Goal: Task Accomplishment & Management: Complete application form

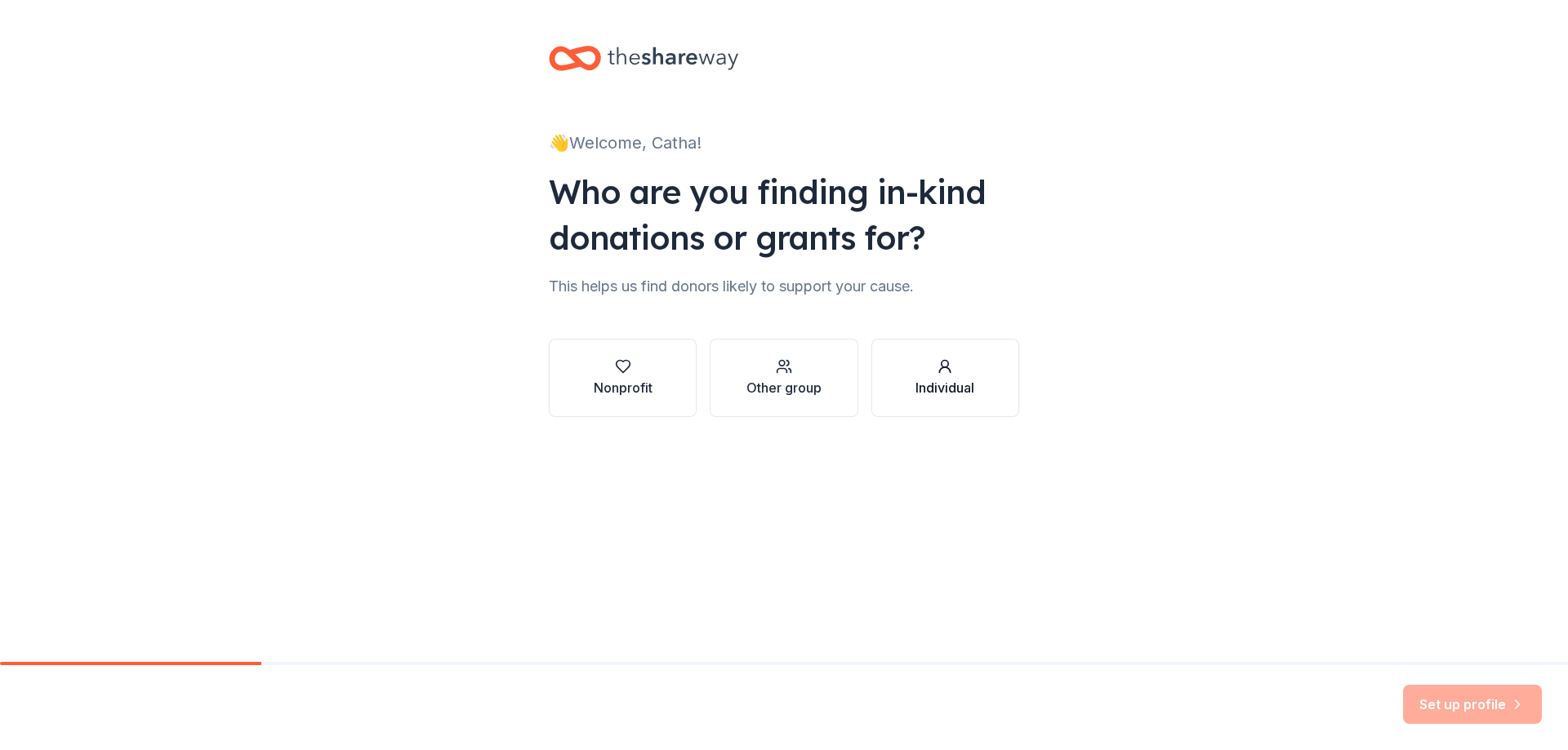
click at [936, 388] on div "Individual" at bounding box center [944, 388] width 58 height 19
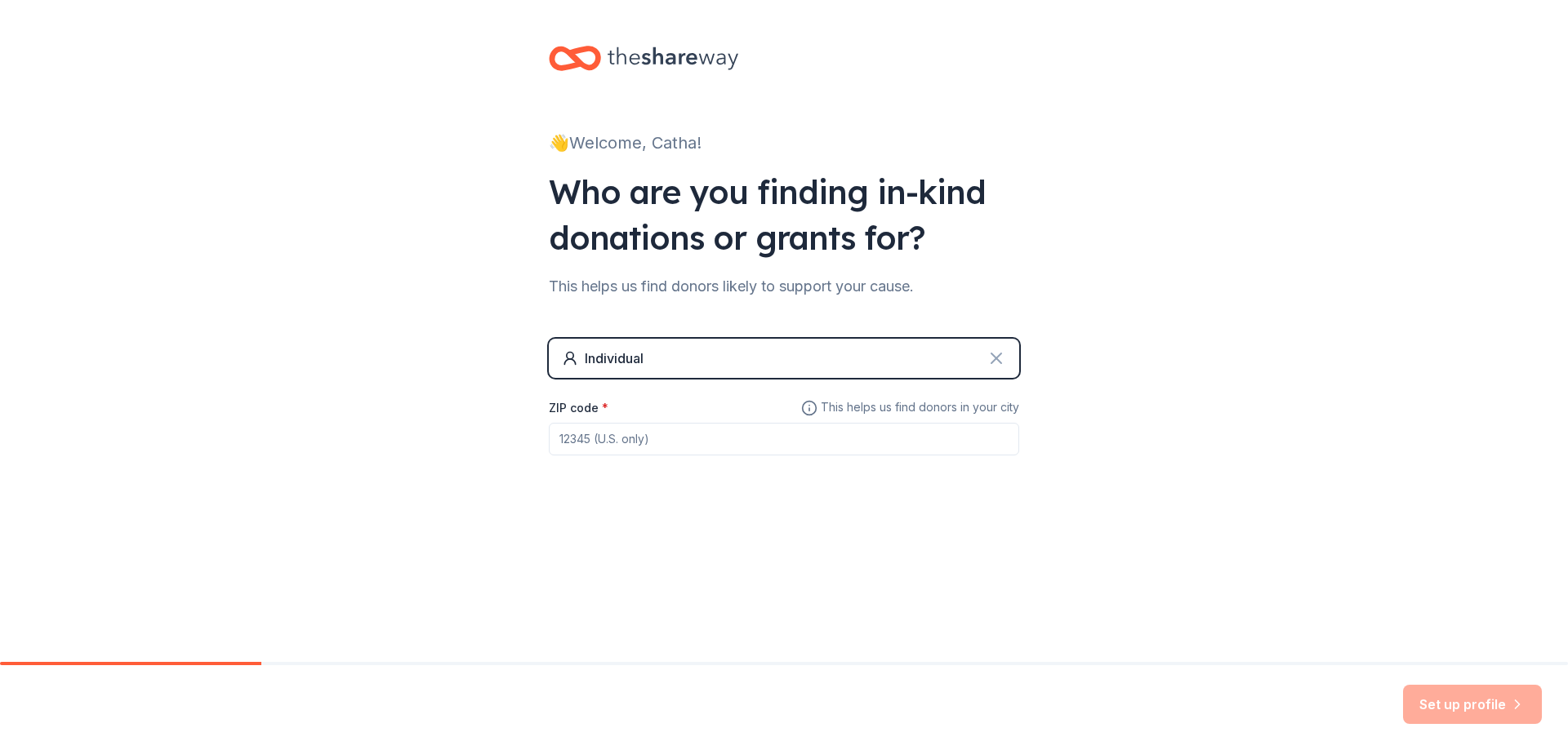
click at [1000, 354] on icon at bounding box center [996, 358] width 10 height 10
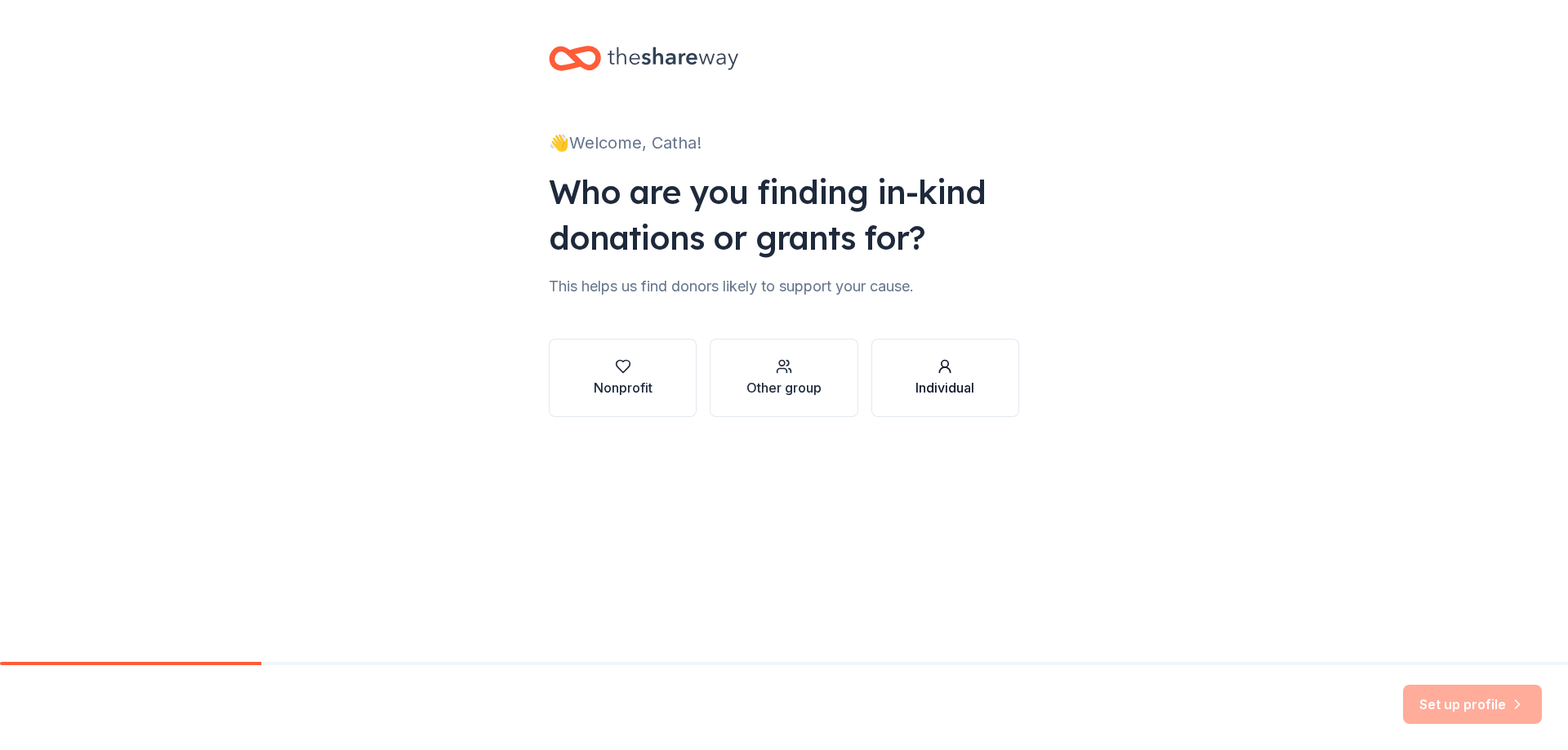
click at [943, 377] on div "Individual" at bounding box center [944, 378] width 58 height 39
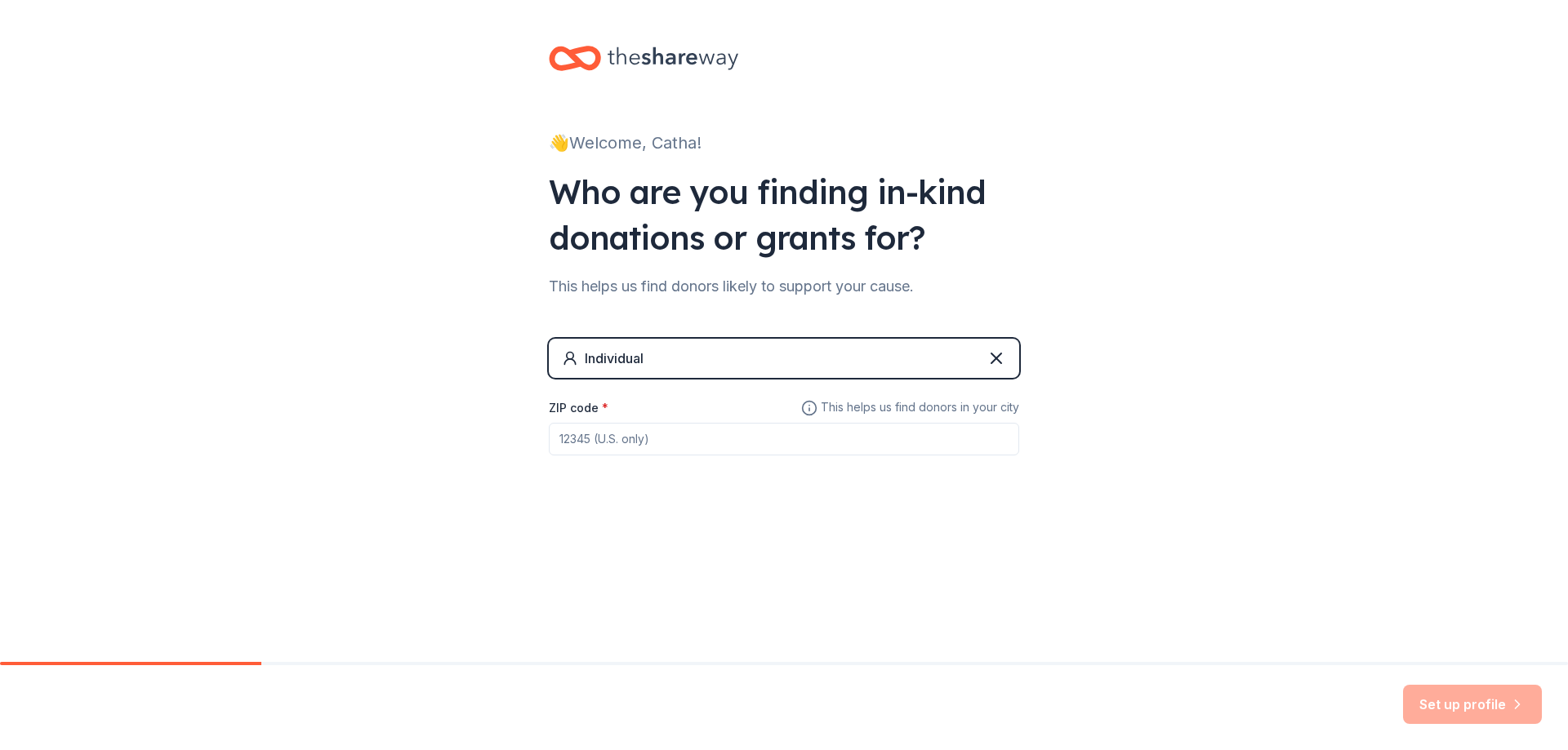
drag, startPoint x: 737, startPoint y: 437, endPoint x: 751, endPoint y: 399, distance: 40.5
click at [737, 429] on input "ZIP code *" at bounding box center [783, 438] width 470 height 33
type input "70816"
click at [1458, 700] on button "Set up profile" at bounding box center [1471, 704] width 139 height 39
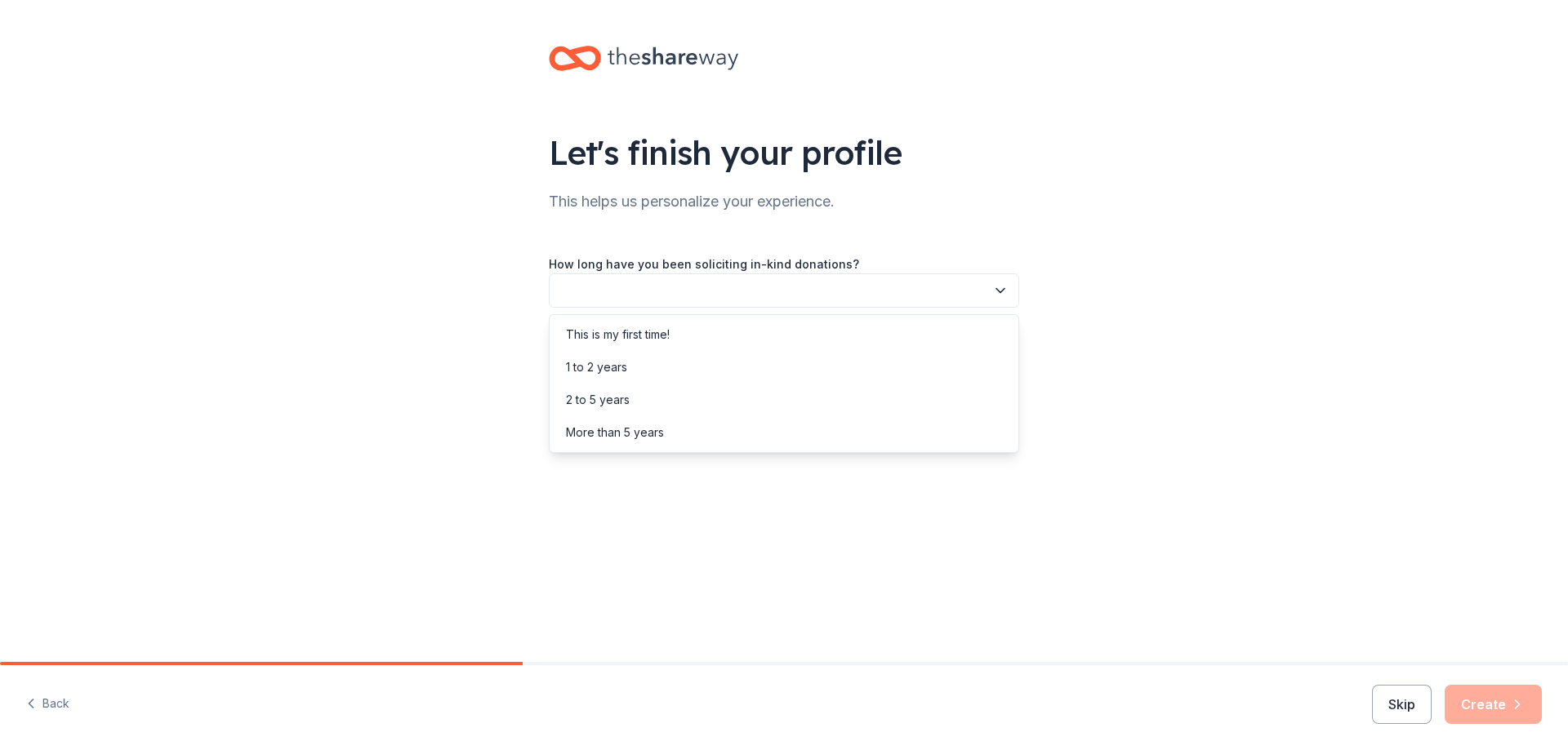
click at [998, 290] on icon "button" at bounding box center [1000, 290] width 16 height 16
click at [896, 340] on div "This is my first time!" at bounding box center [784, 334] width 462 height 33
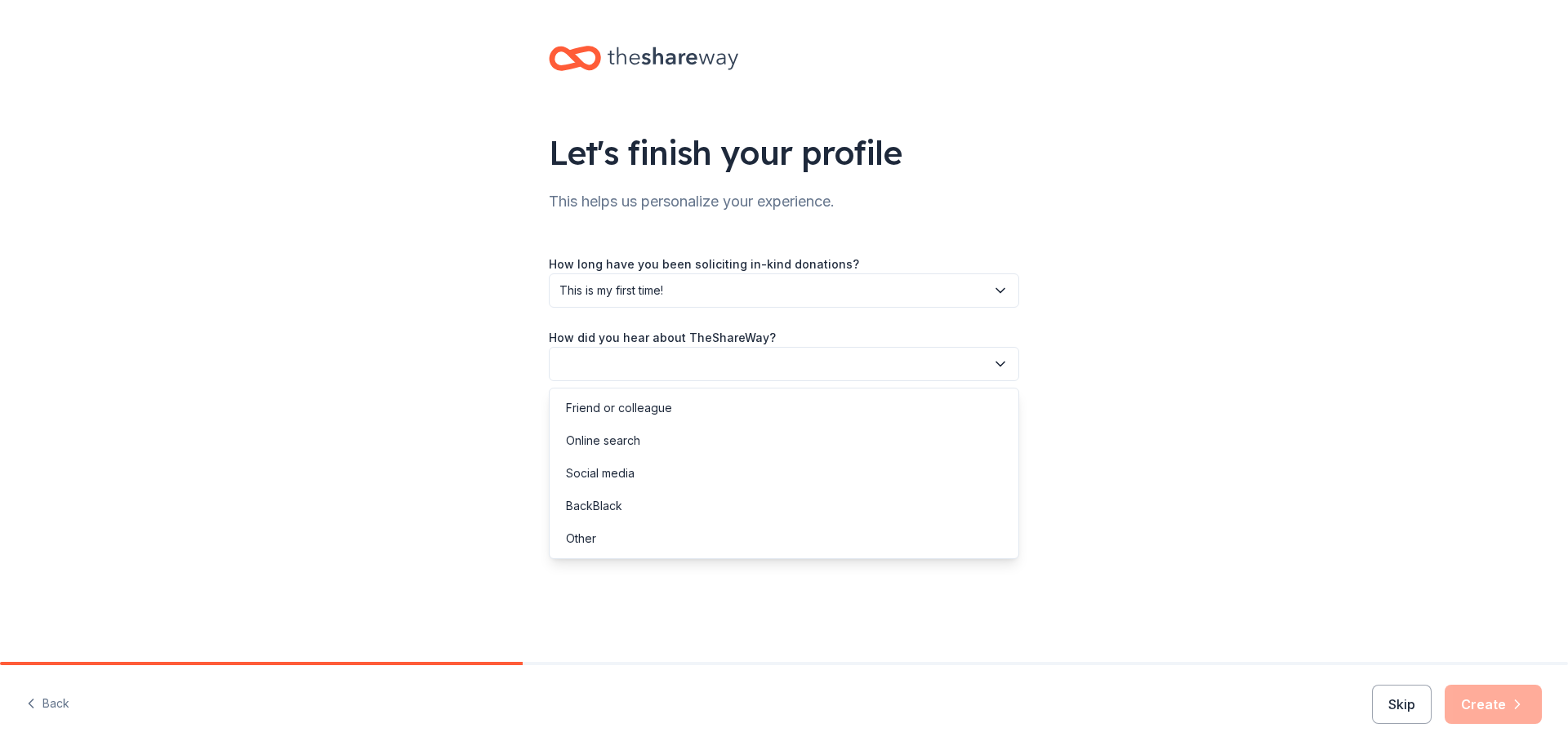
click at [990, 360] on button "button" at bounding box center [783, 364] width 470 height 35
click at [791, 459] on div "Social media" at bounding box center [784, 473] width 462 height 33
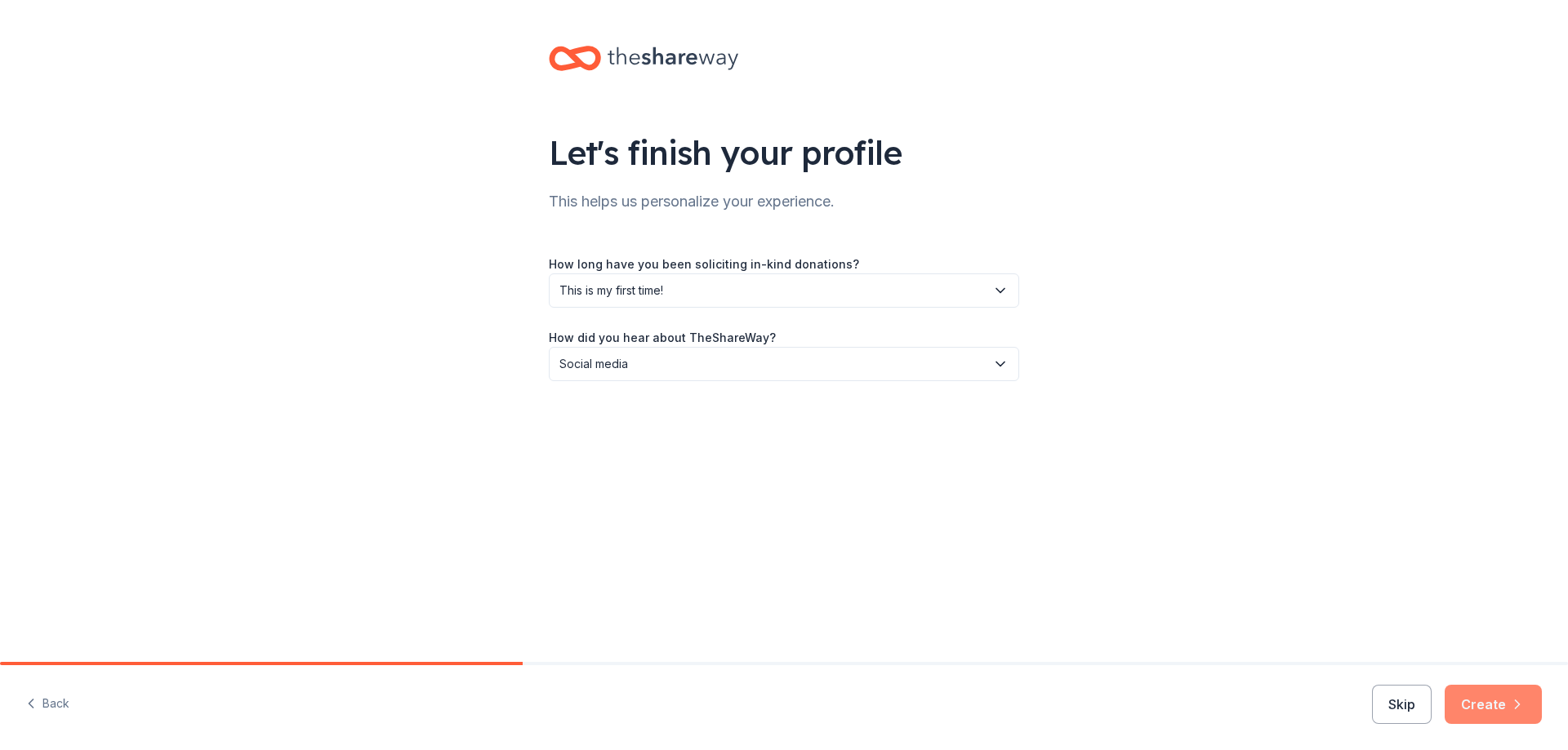
click at [1508, 701] on button "Create" at bounding box center [1493, 704] width 97 height 39
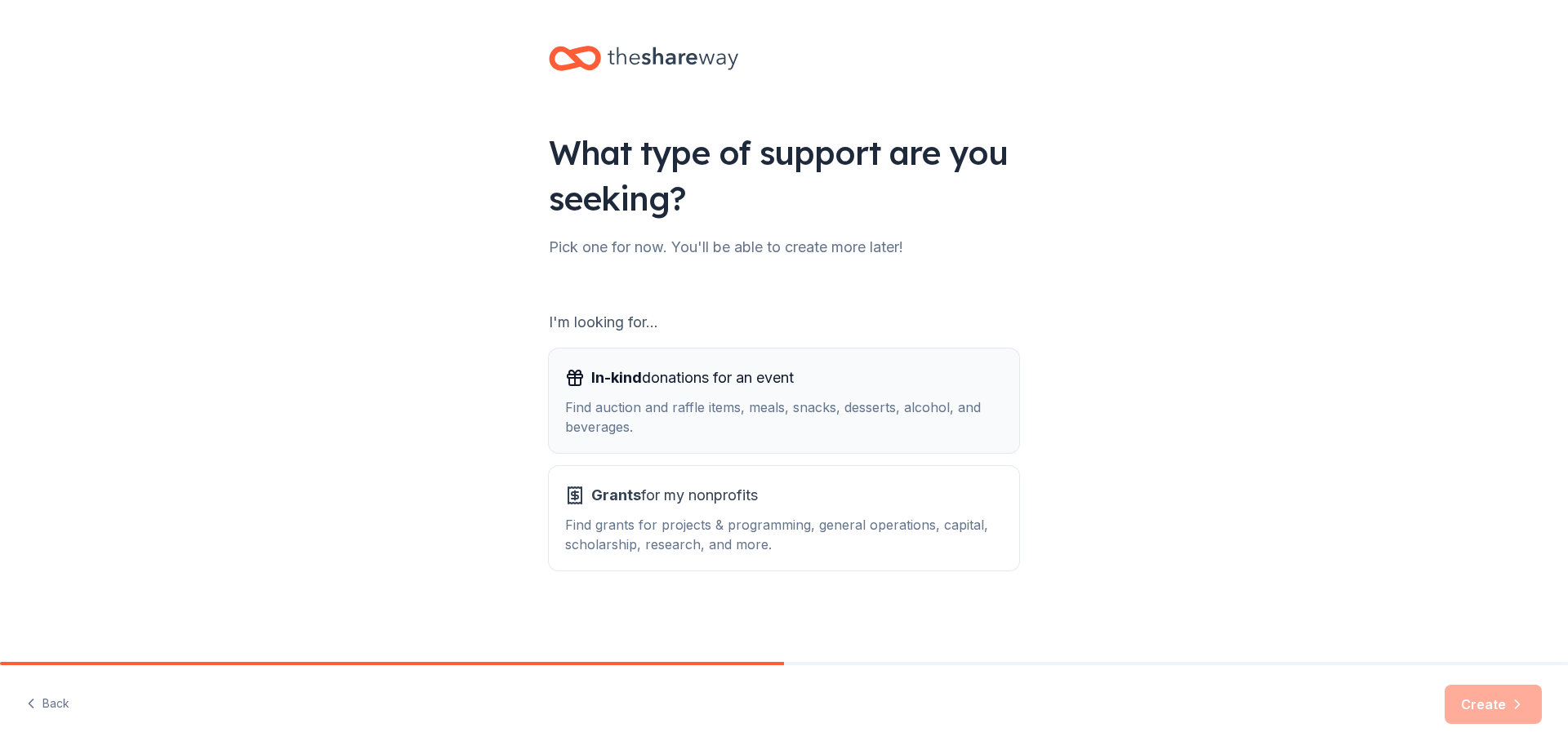
click at [912, 402] on div "Find auction and raffle items, meals, snacks, desserts, alcohol, and beverages." at bounding box center [784, 417] width 438 height 39
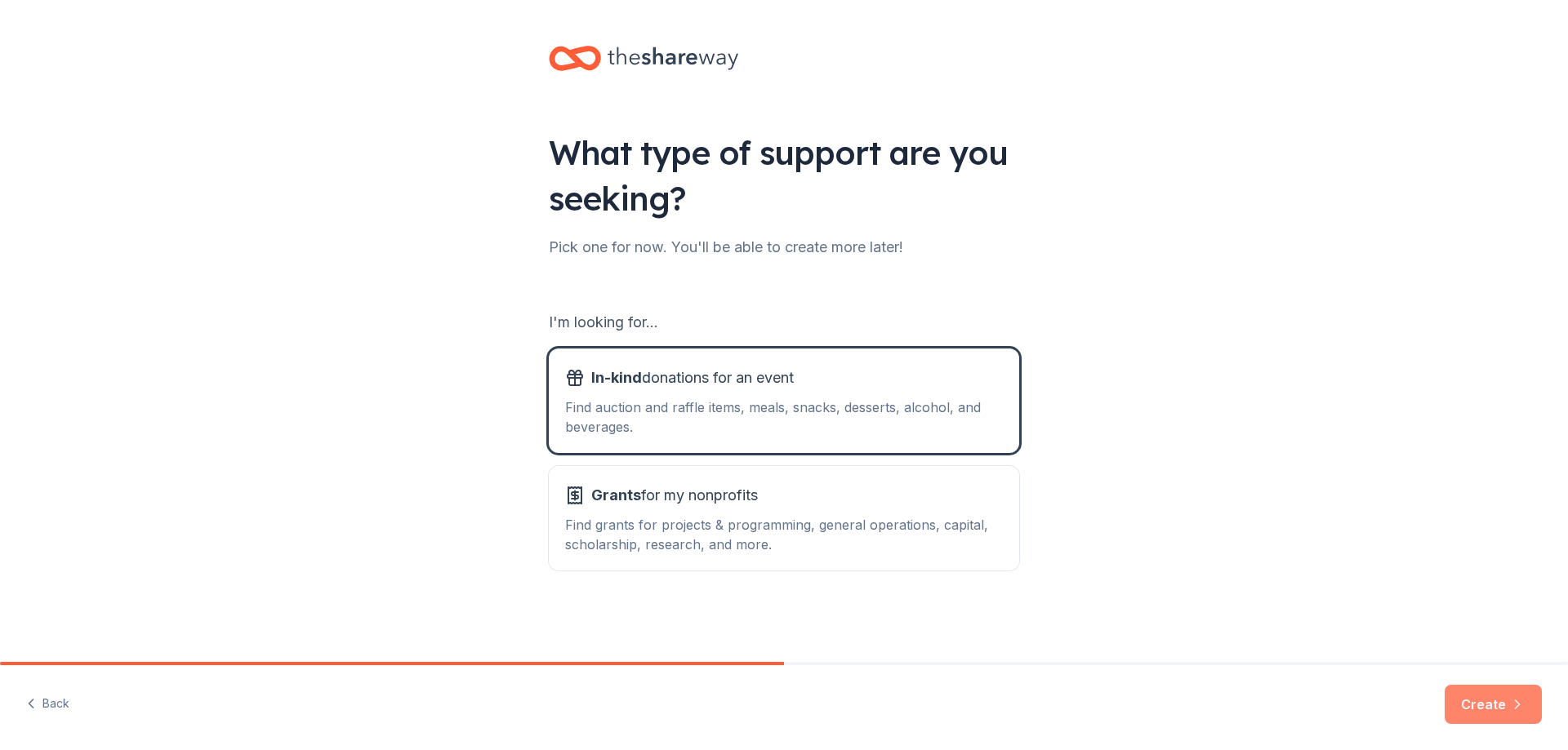
click at [1513, 704] on icon "button" at bounding box center [1517, 704] width 16 height 16
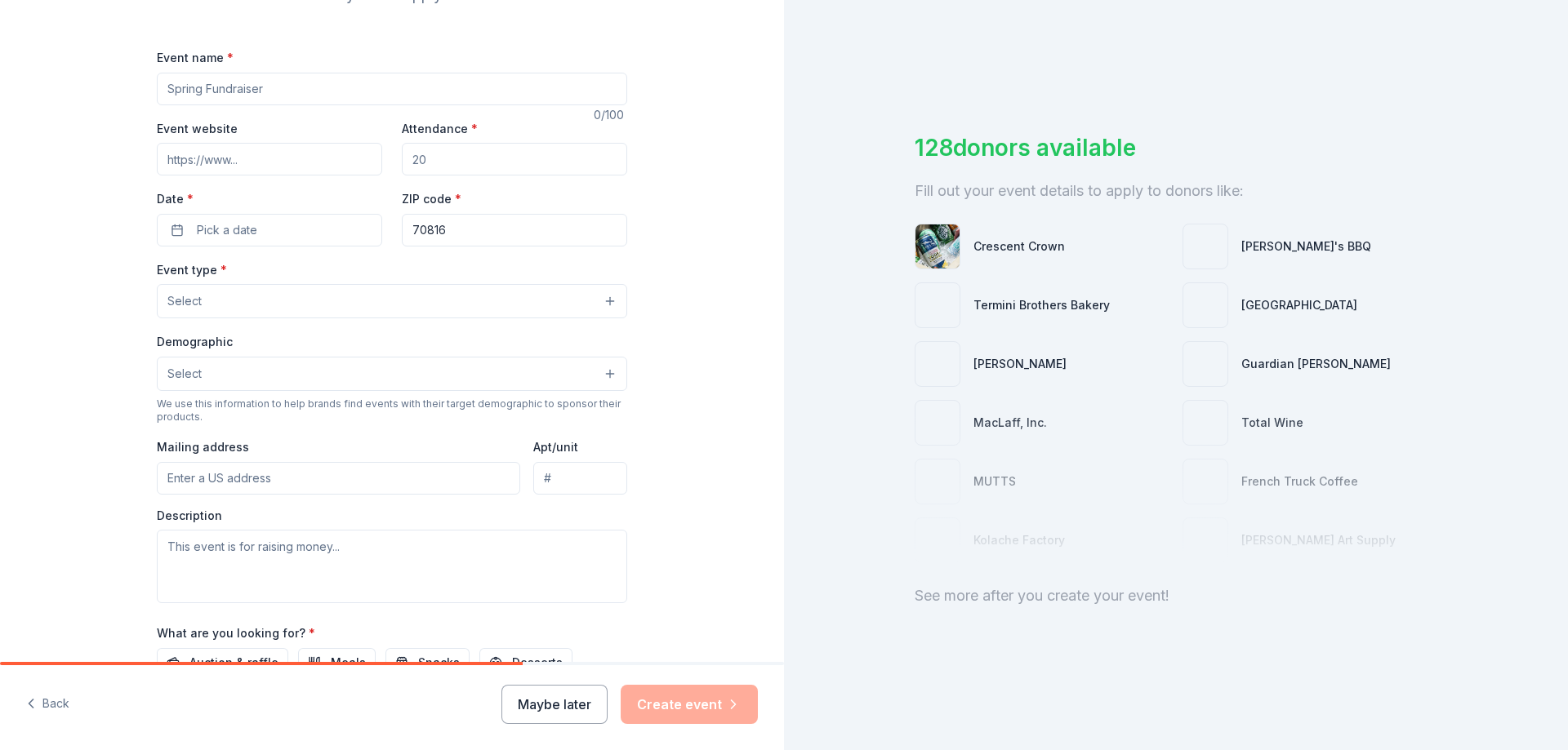
scroll to position [98, 0]
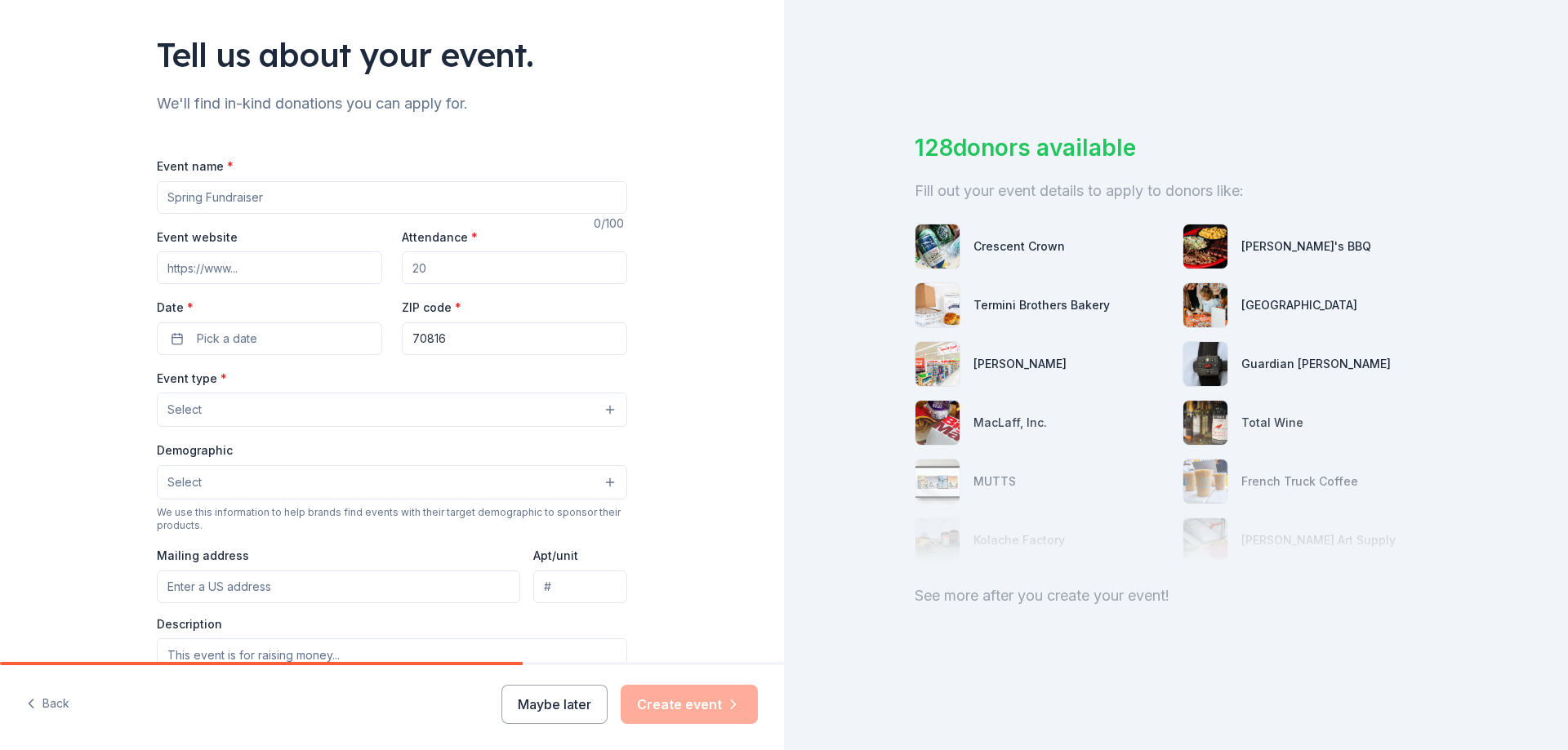
click at [330, 198] on input "Event name *" at bounding box center [392, 197] width 470 height 33
type input "Journaling Fundraiser"
click at [514, 267] on input "Attendance *" at bounding box center [514, 267] width 225 height 33
type input "15"
click at [165, 342] on button "Pick a date" at bounding box center [269, 338] width 225 height 33
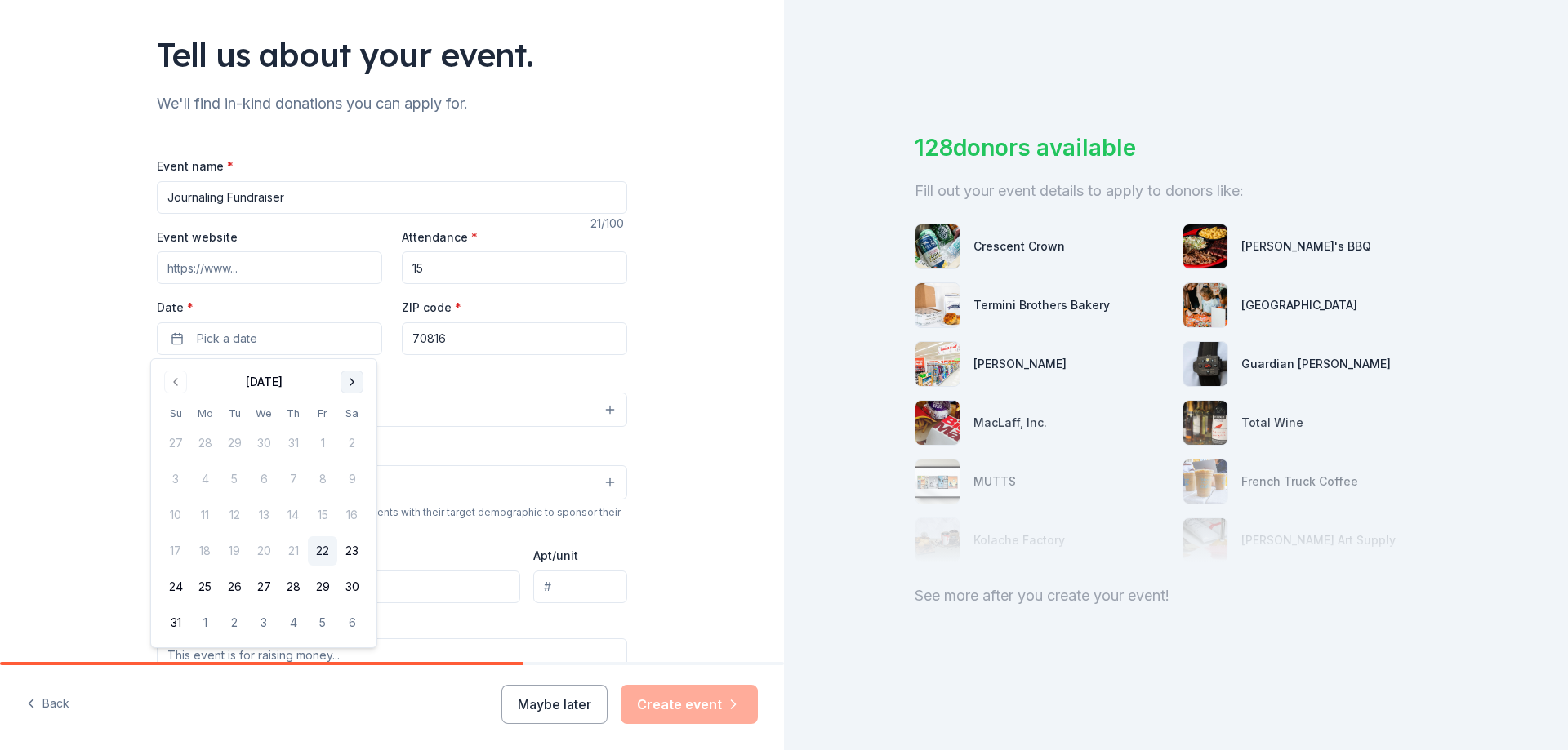
click at [347, 387] on button "Go to next month" at bounding box center [352, 382] width 23 height 23
click at [347, 388] on button "Go to next month" at bounding box center [352, 382] width 23 height 23
click at [348, 514] on button "18" at bounding box center [352, 514] width 29 height 29
click at [626, 366] on div "Tell us about your event. We'll find in-kind donations you can apply for. Event…" at bounding box center [392, 445] width 523 height 1086
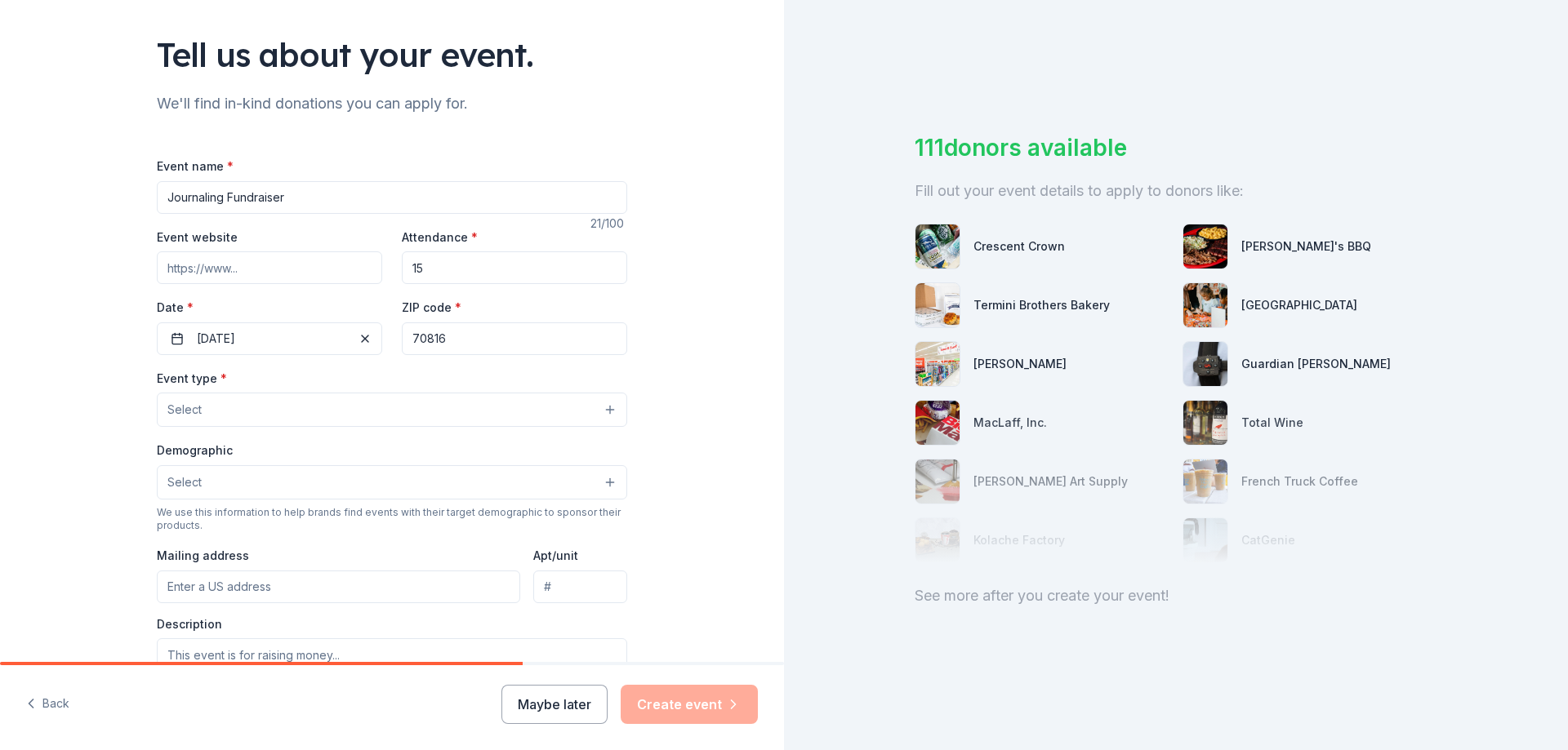
click at [565, 408] on button "Select" at bounding box center [392, 409] width 470 height 35
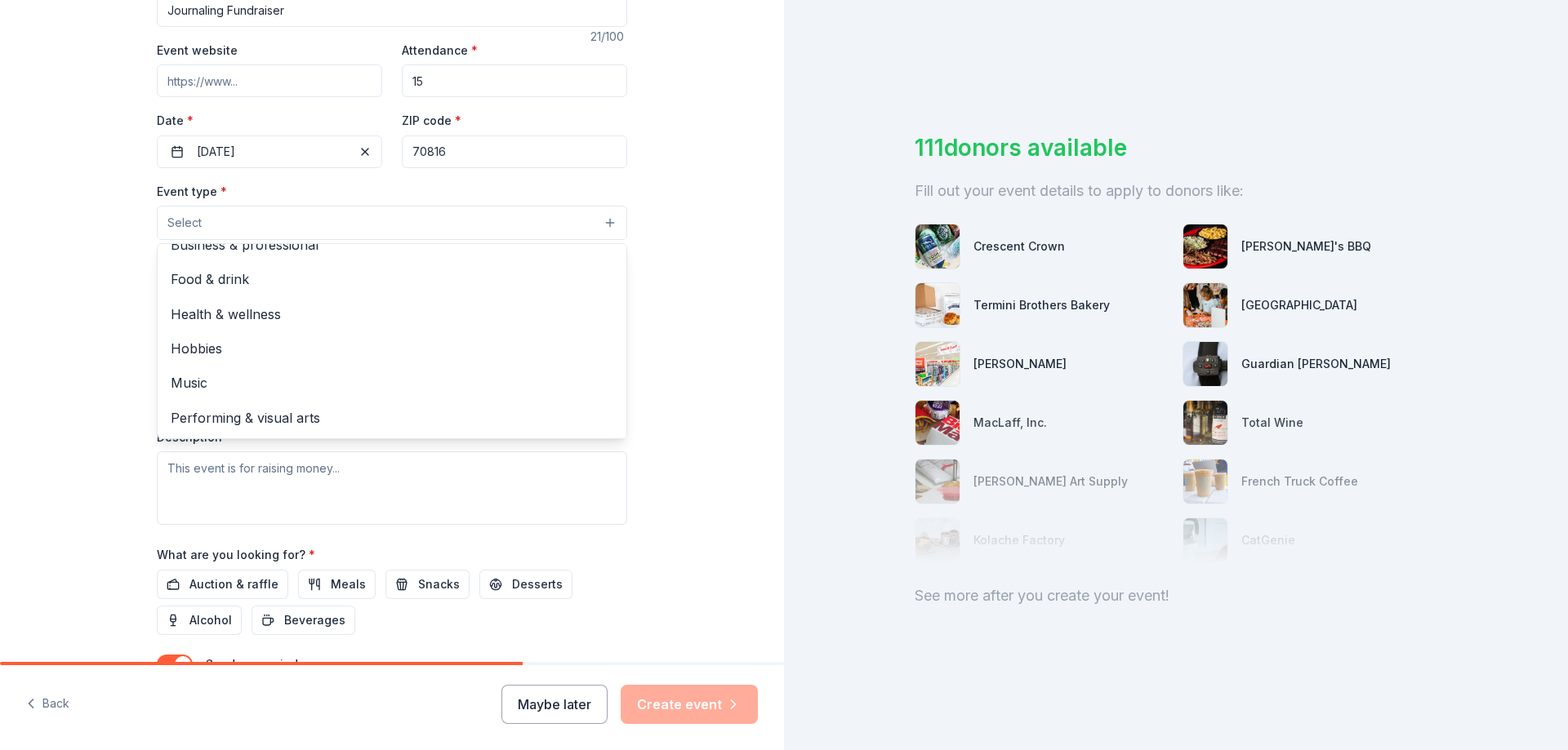
scroll to position [343, 0]
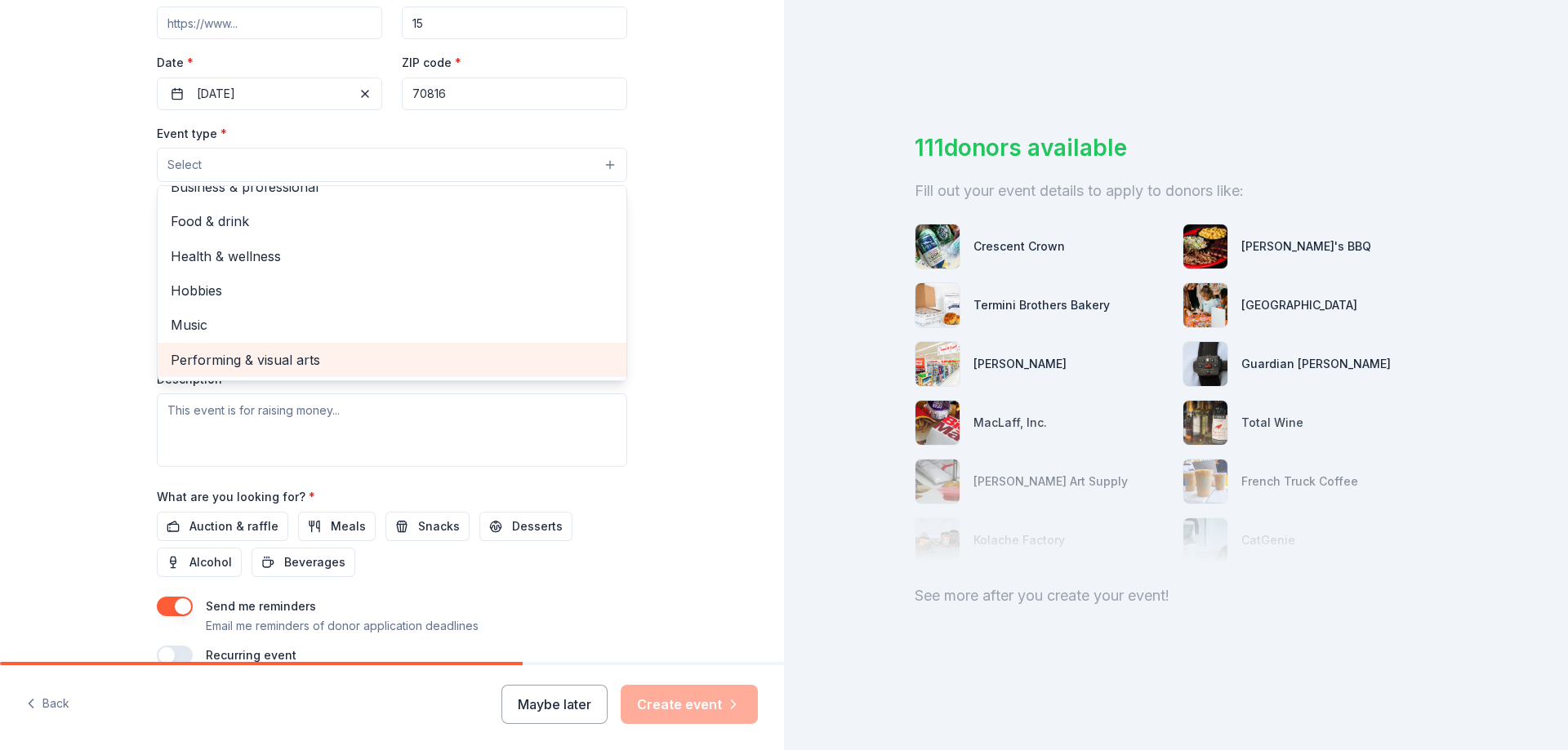
click at [307, 363] on span "Performing & visual arts" at bounding box center [392, 360] width 443 height 21
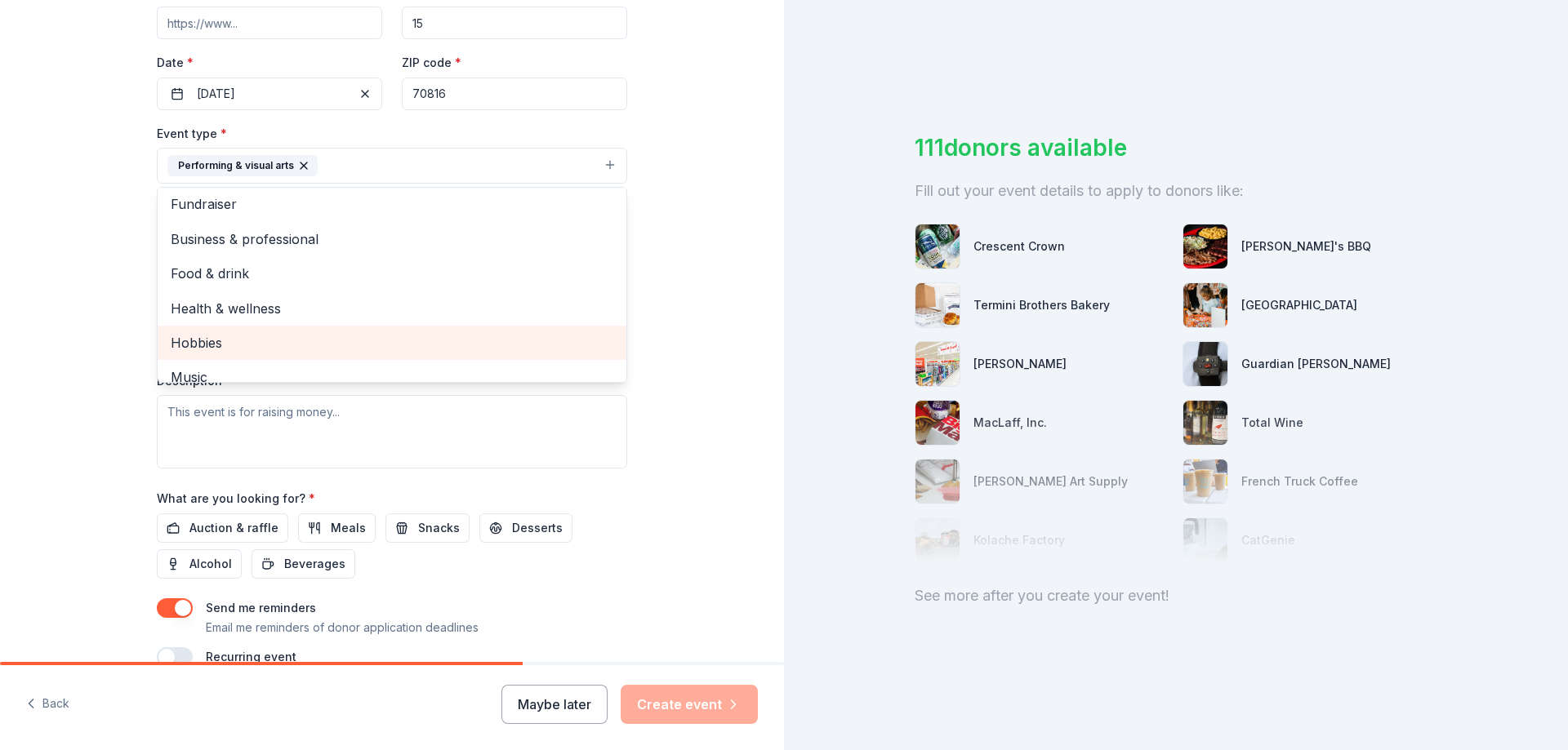
scroll to position [0, 0]
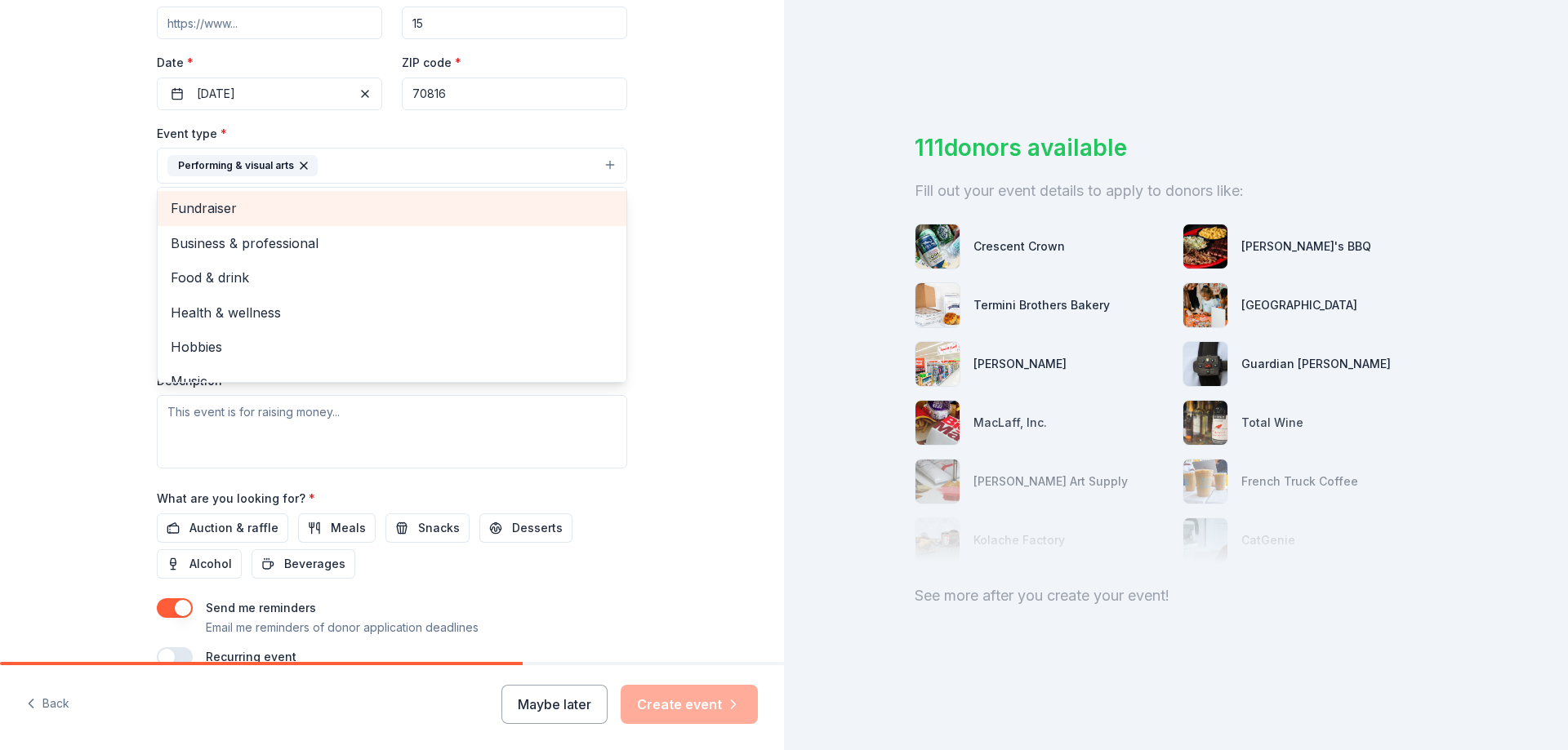
click at [266, 213] on span "Fundraiser" at bounding box center [392, 208] width 443 height 21
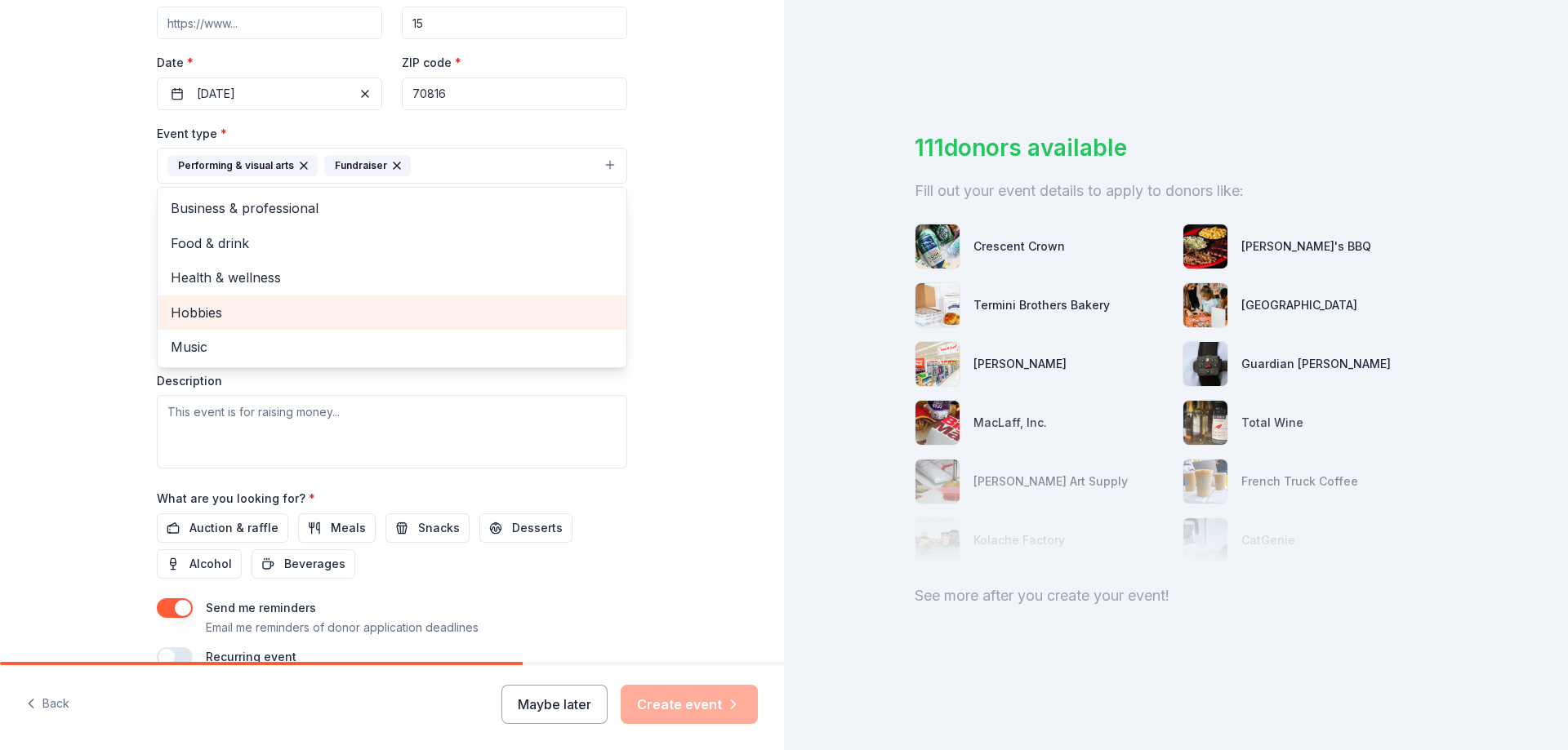
click at [308, 315] on span "Hobbies" at bounding box center [392, 313] width 443 height 21
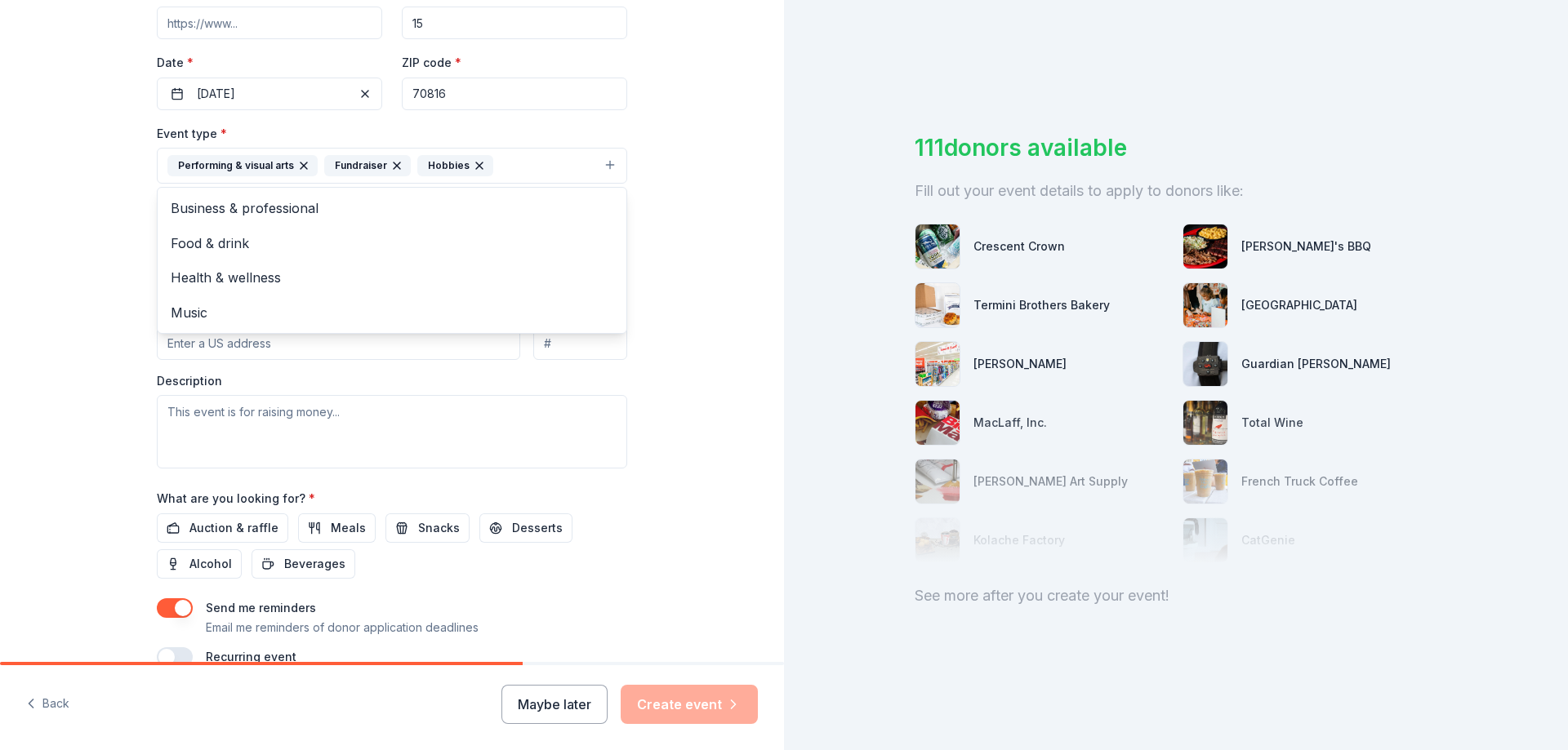
click at [668, 416] on div "Tell us about your event. We'll find in-kind donations you can apply for. Event…" at bounding box center [392, 201] width 784 height 1088
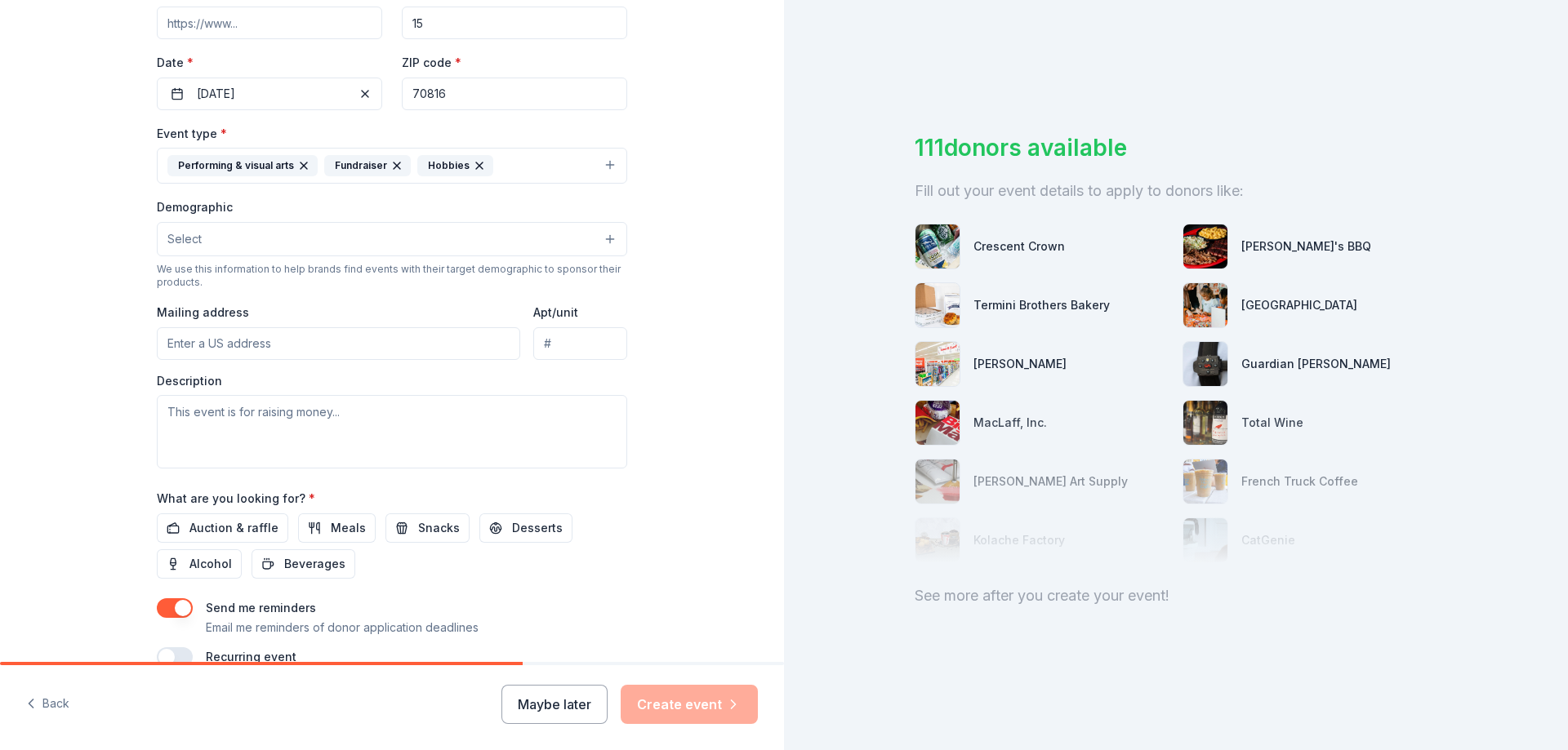
click at [605, 235] on button "Select" at bounding box center [392, 239] width 470 height 35
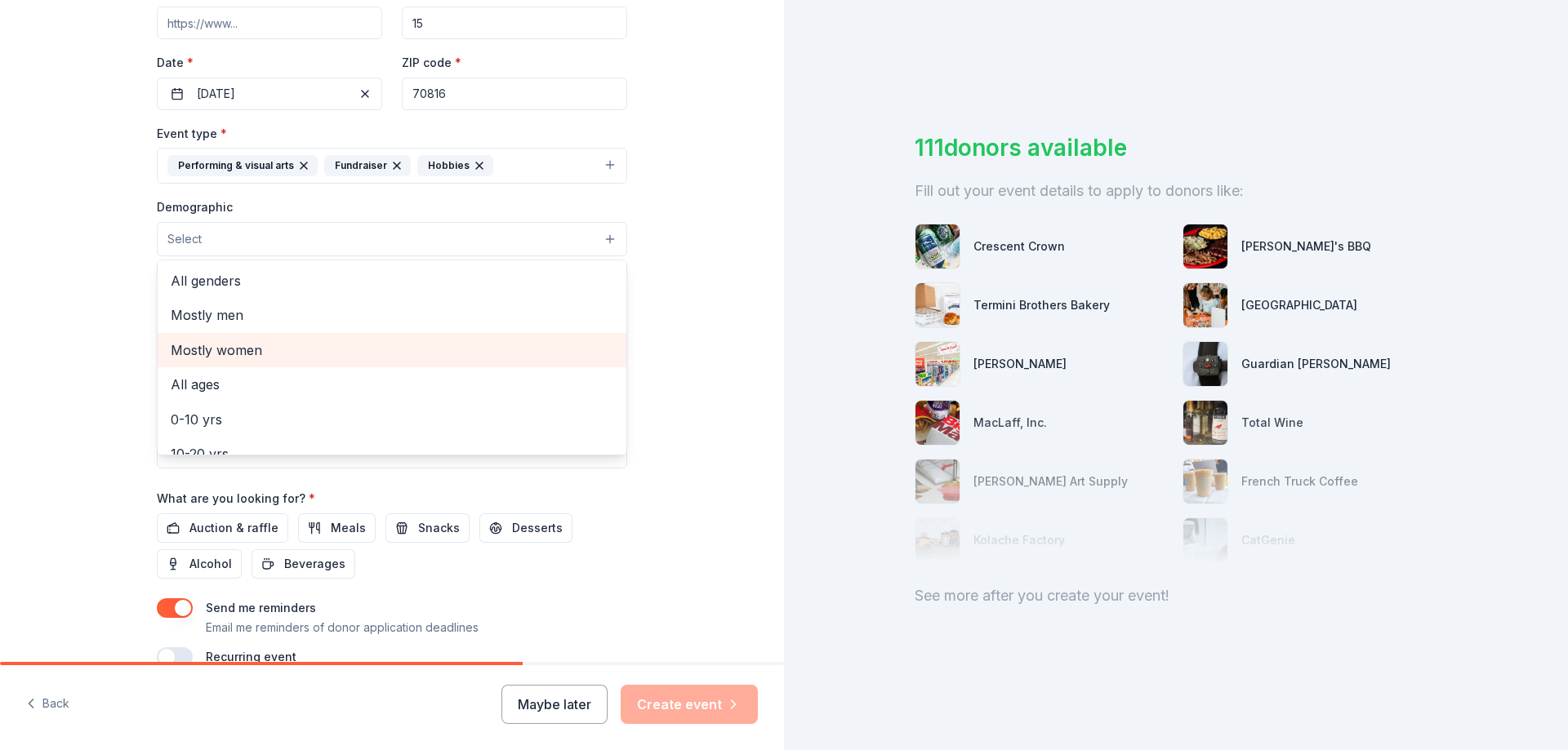
click at [299, 350] on span "Mostly women" at bounding box center [392, 350] width 443 height 21
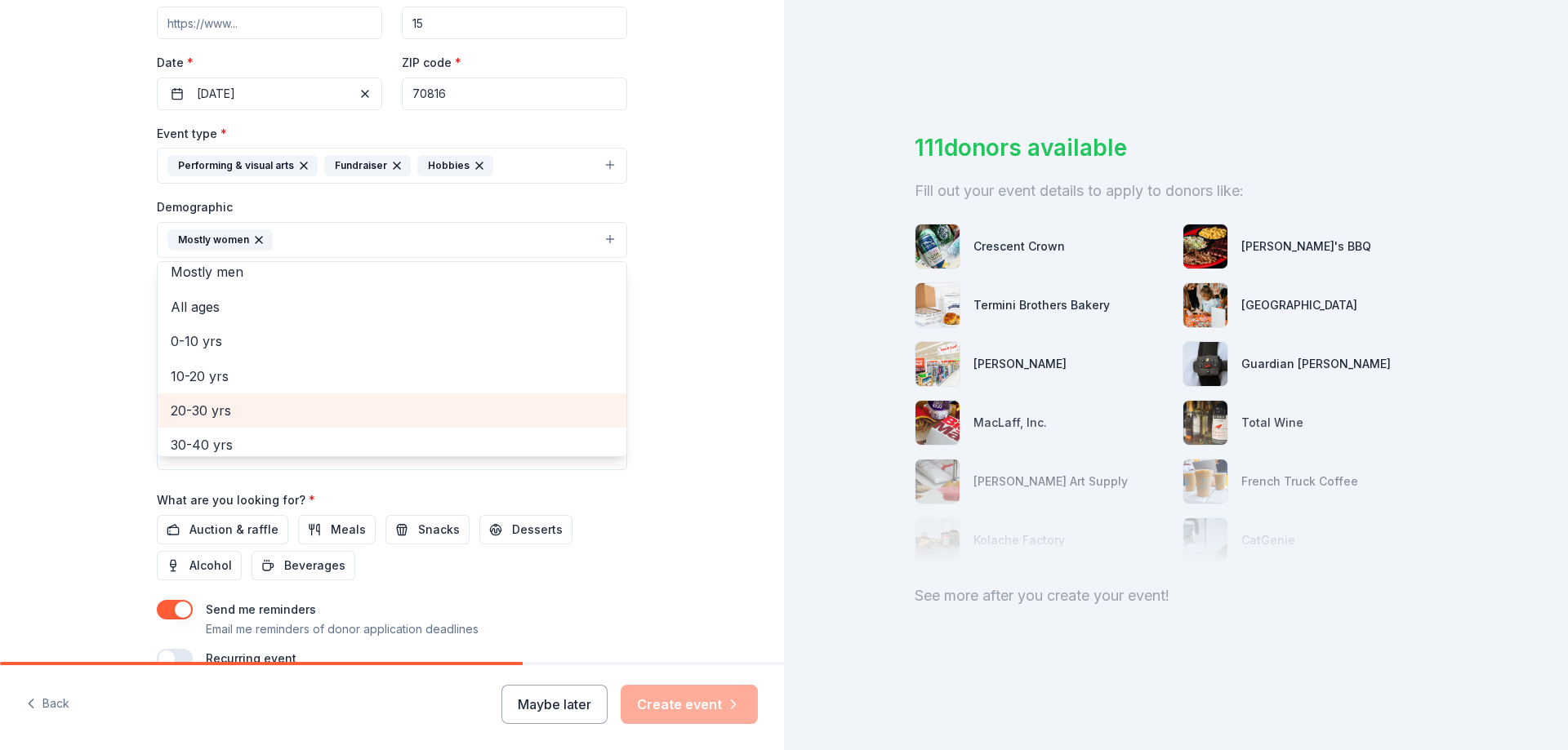
scroll to position [81, 0]
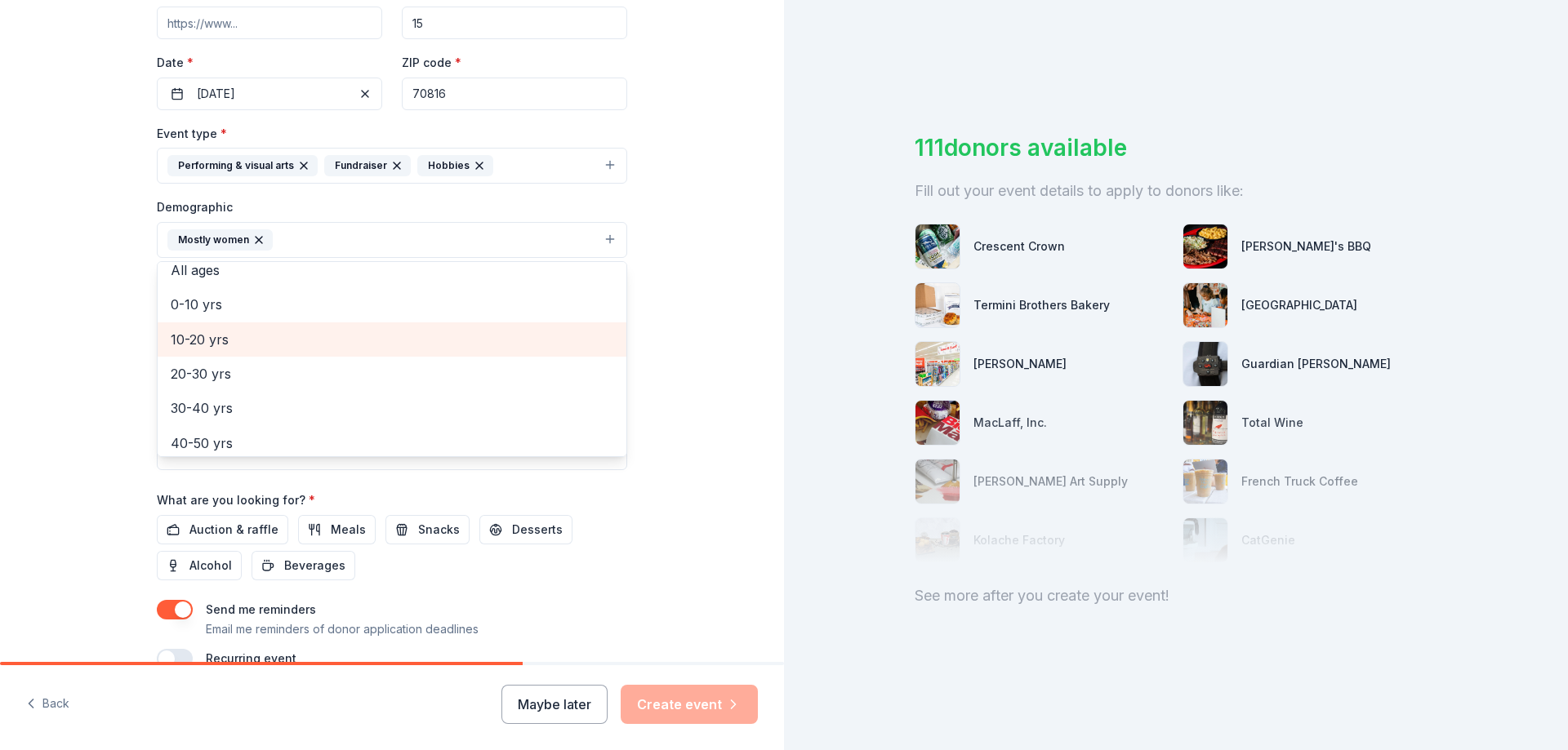
click at [223, 339] on span "10-20 yrs" at bounding box center [392, 339] width 443 height 21
drag, startPoint x: 223, startPoint y: 341, endPoint x: 230, endPoint y: 358, distance: 18.4
click at [224, 341] on span "20-30 yrs" at bounding box center [392, 339] width 443 height 21
click at [229, 339] on span "30-40 yrs" at bounding box center [392, 339] width 443 height 21
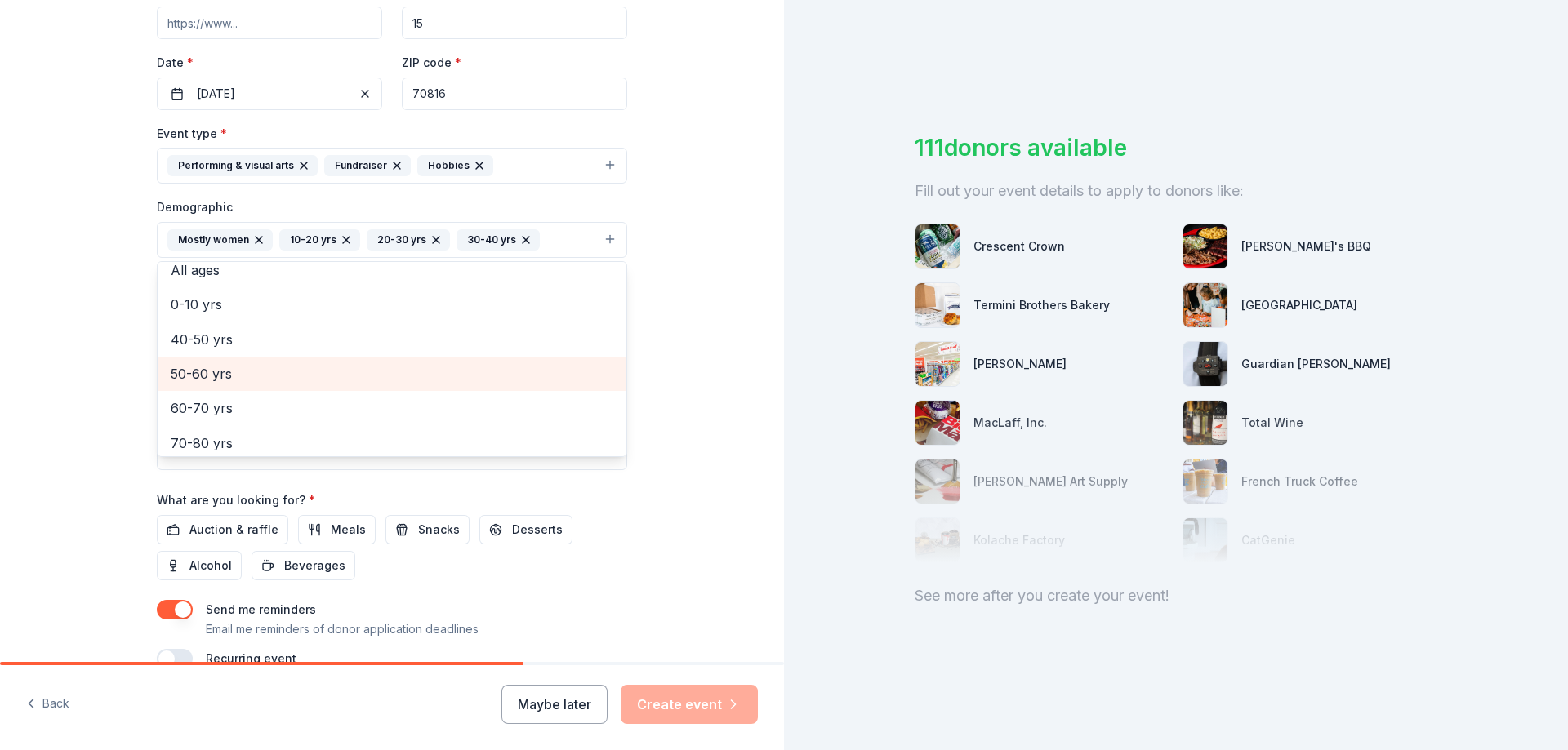
click at [229, 364] on span "50-60 yrs" at bounding box center [392, 374] width 443 height 21
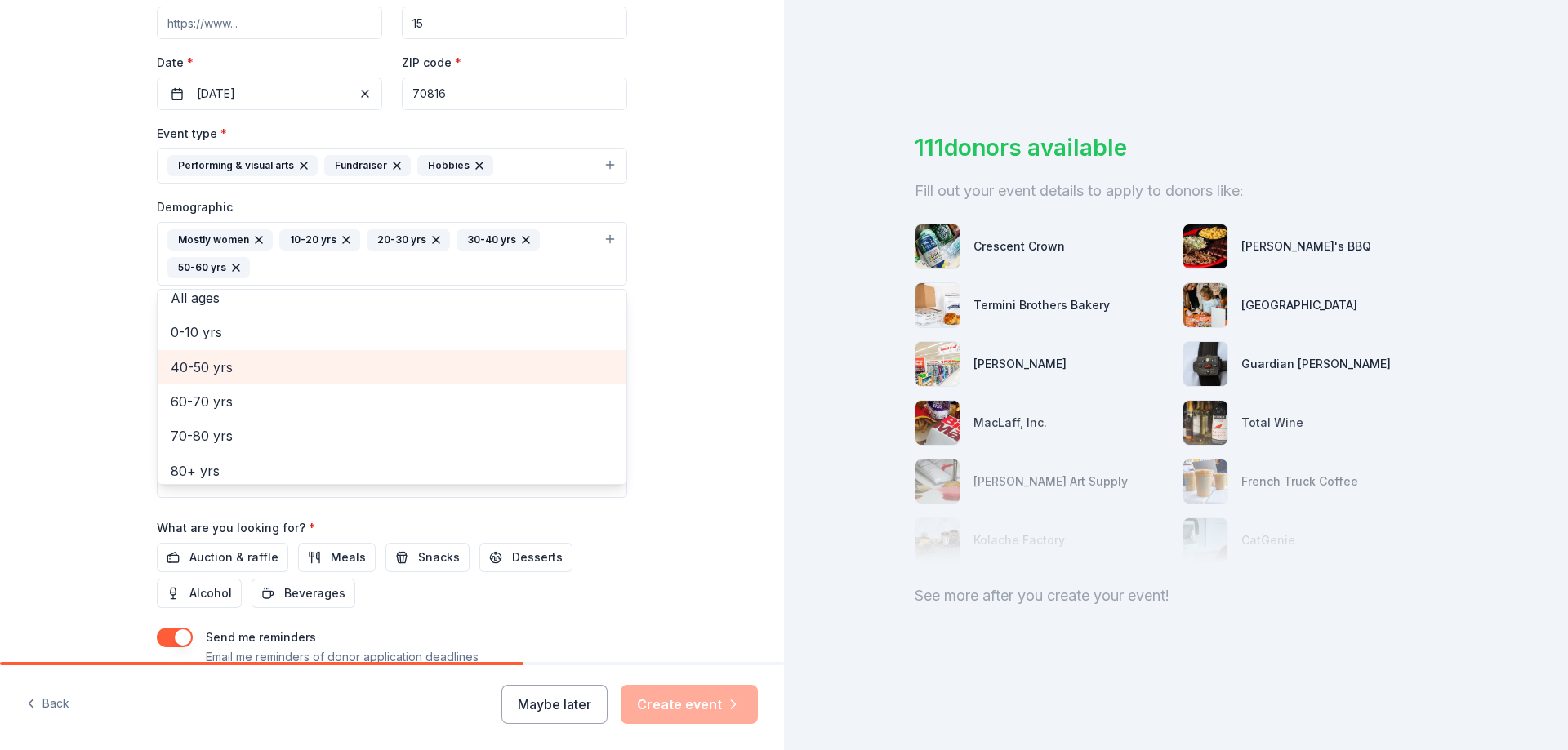
click at [222, 369] on span "40-50 yrs" at bounding box center [392, 367] width 443 height 21
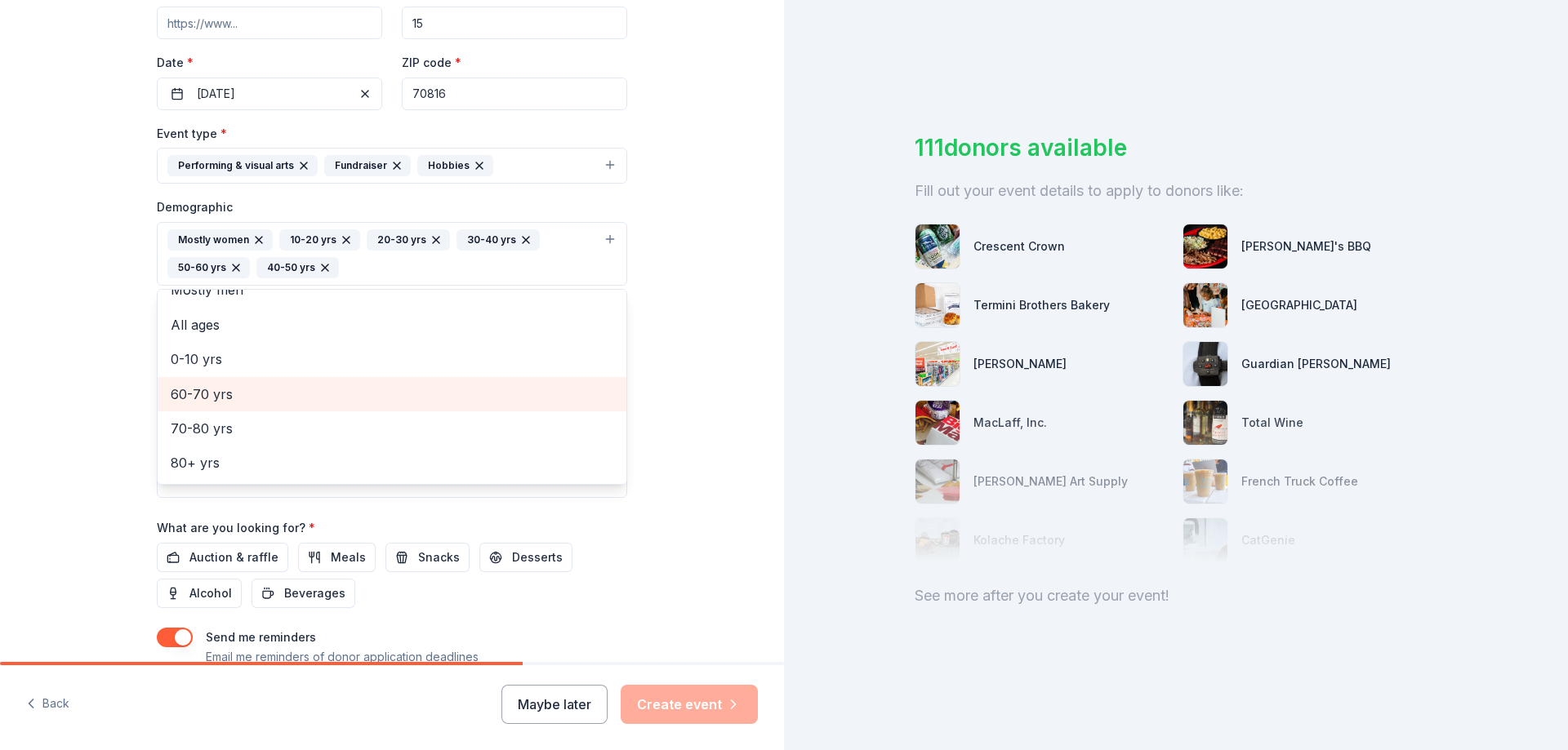
click at [233, 390] on span "60-70 yrs" at bounding box center [392, 394] width 443 height 21
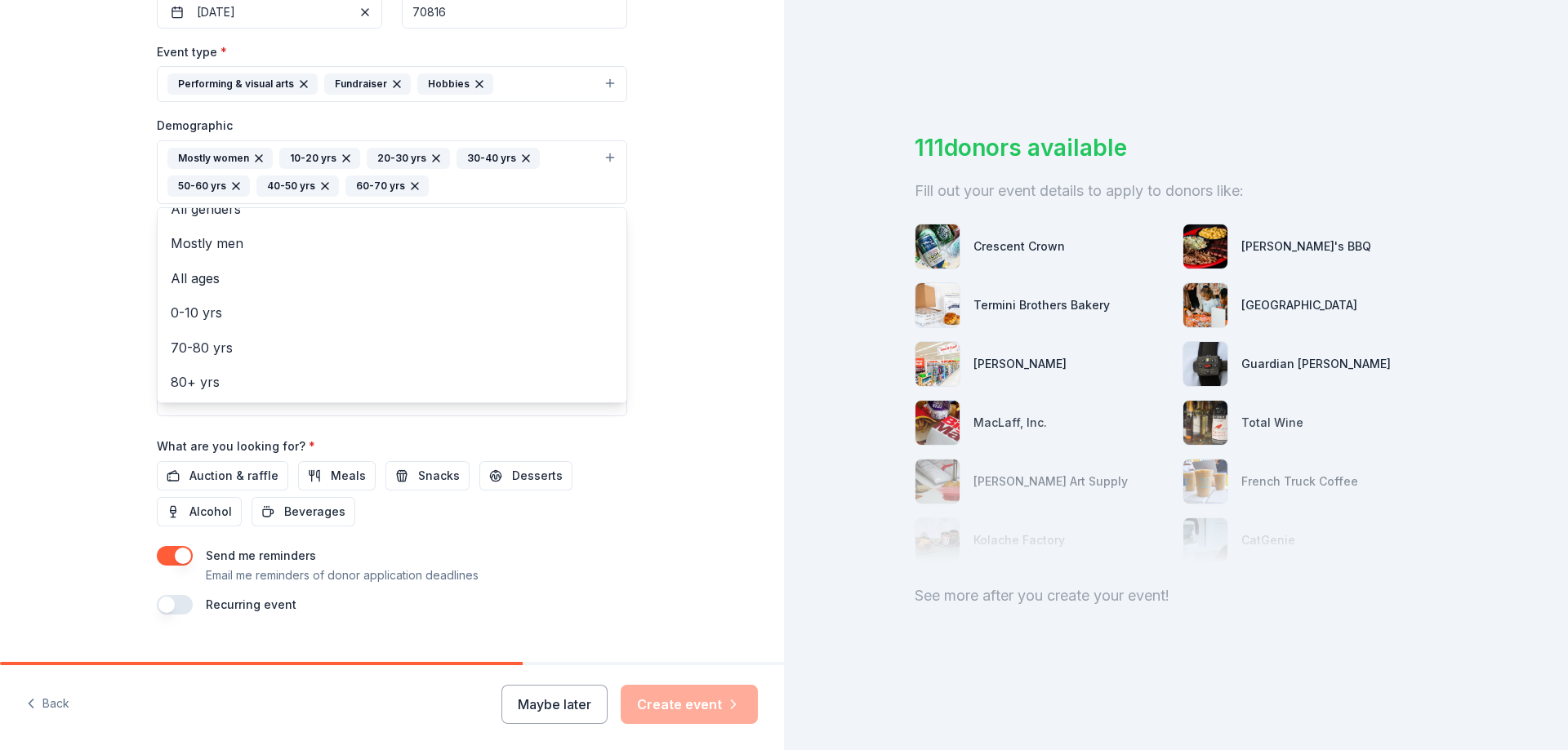
scroll to position [455, 0]
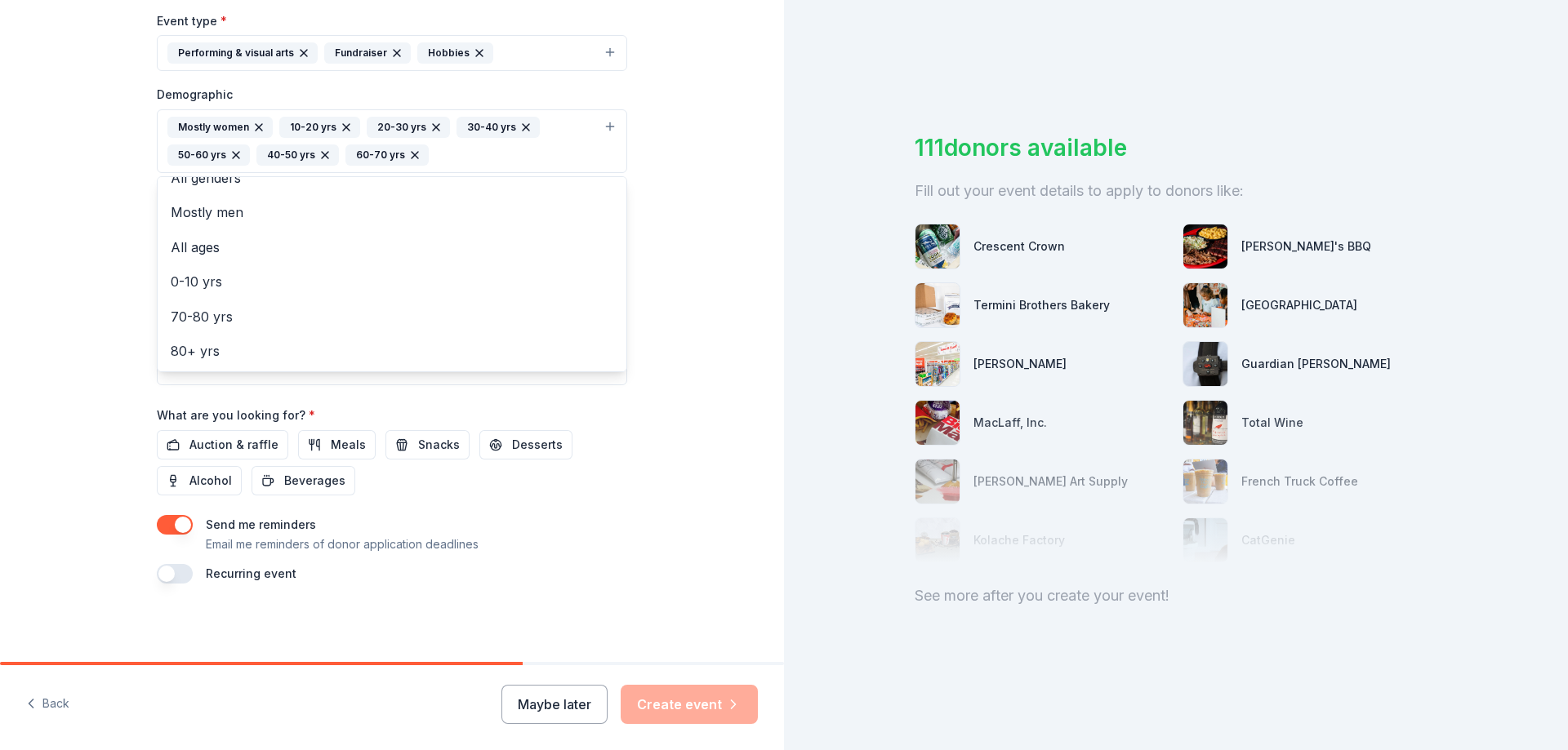
click at [224, 445] on div "Event name * Journaling Fundraiser 21 /100 Event website Attendance * 15 Date *…" at bounding box center [392, 190] width 470 height 785
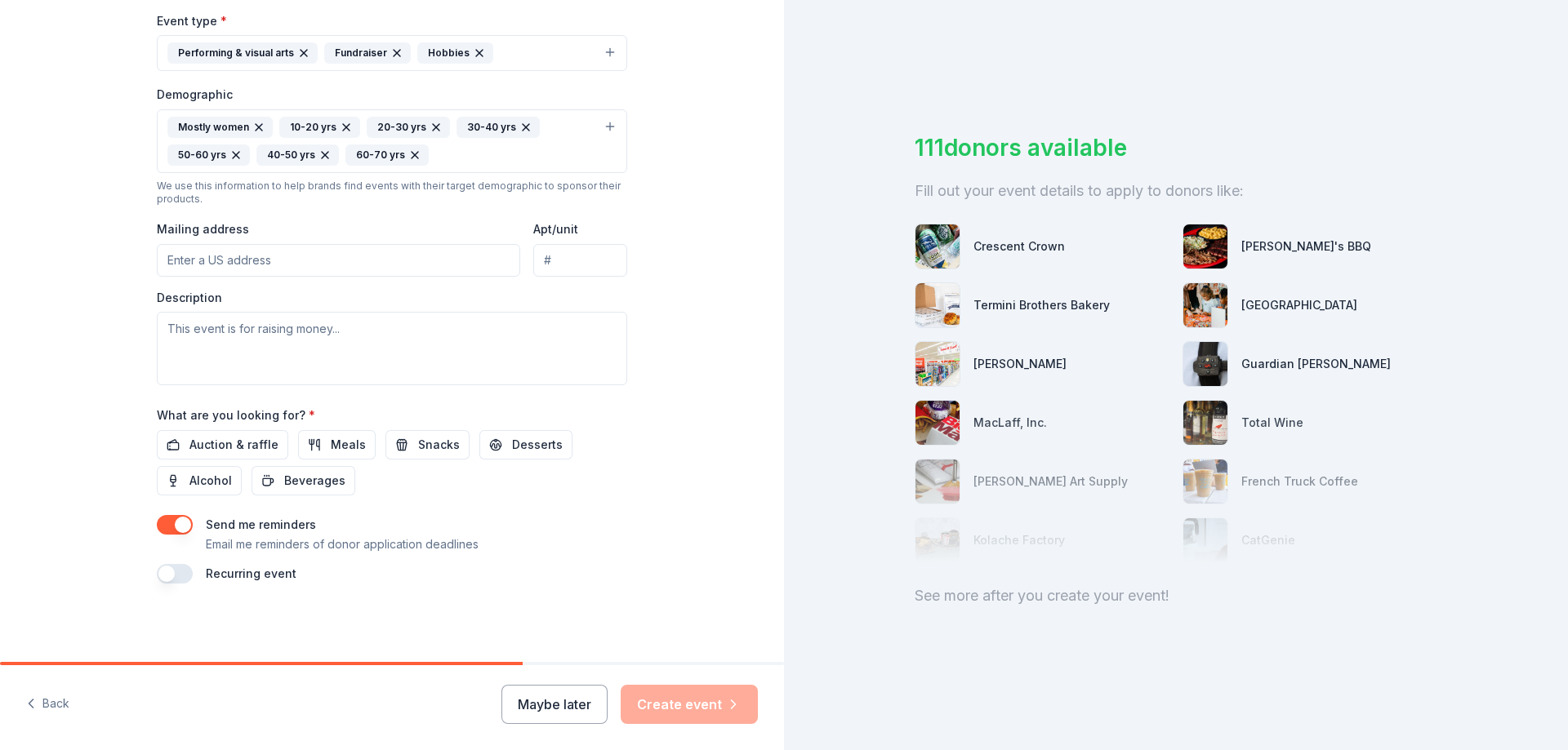
click at [268, 265] on input "Mailing address" at bounding box center [338, 260] width 363 height 33
type input "1765 O'Neal Lane, Baton Rouge, LA, 70816"
drag, startPoint x: 372, startPoint y: 290, endPoint x: 487, endPoint y: 277, distance: 115.7
drag, startPoint x: 567, startPoint y: 256, endPoint x: 579, endPoint y: 251, distance: 13.0
click at [572, 254] on input "Apt/unit" at bounding box center [580, 260] width 94 height 33
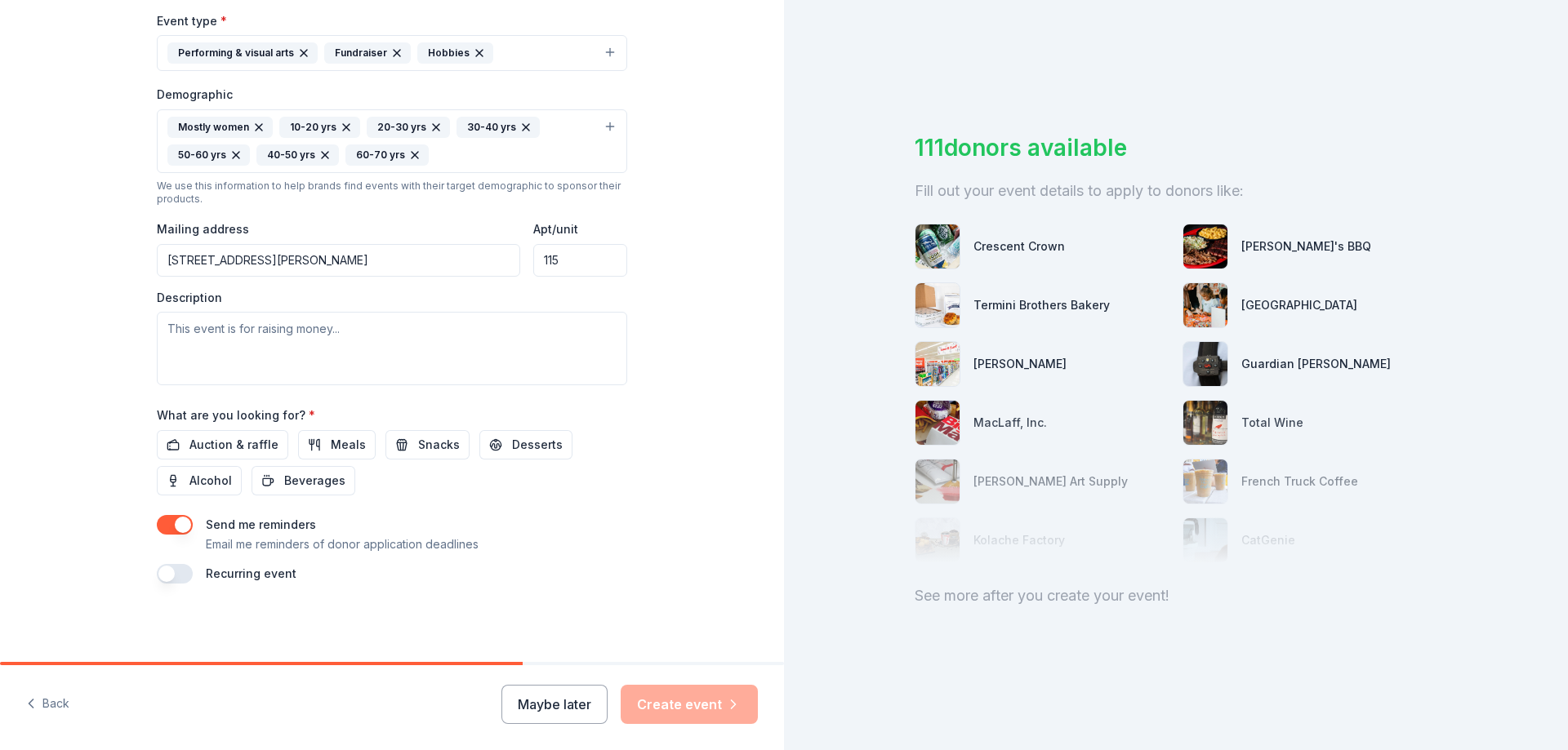
type input "115"
click at [229, 337] on textarea at bounding box center [392, 348] width 470 height 73
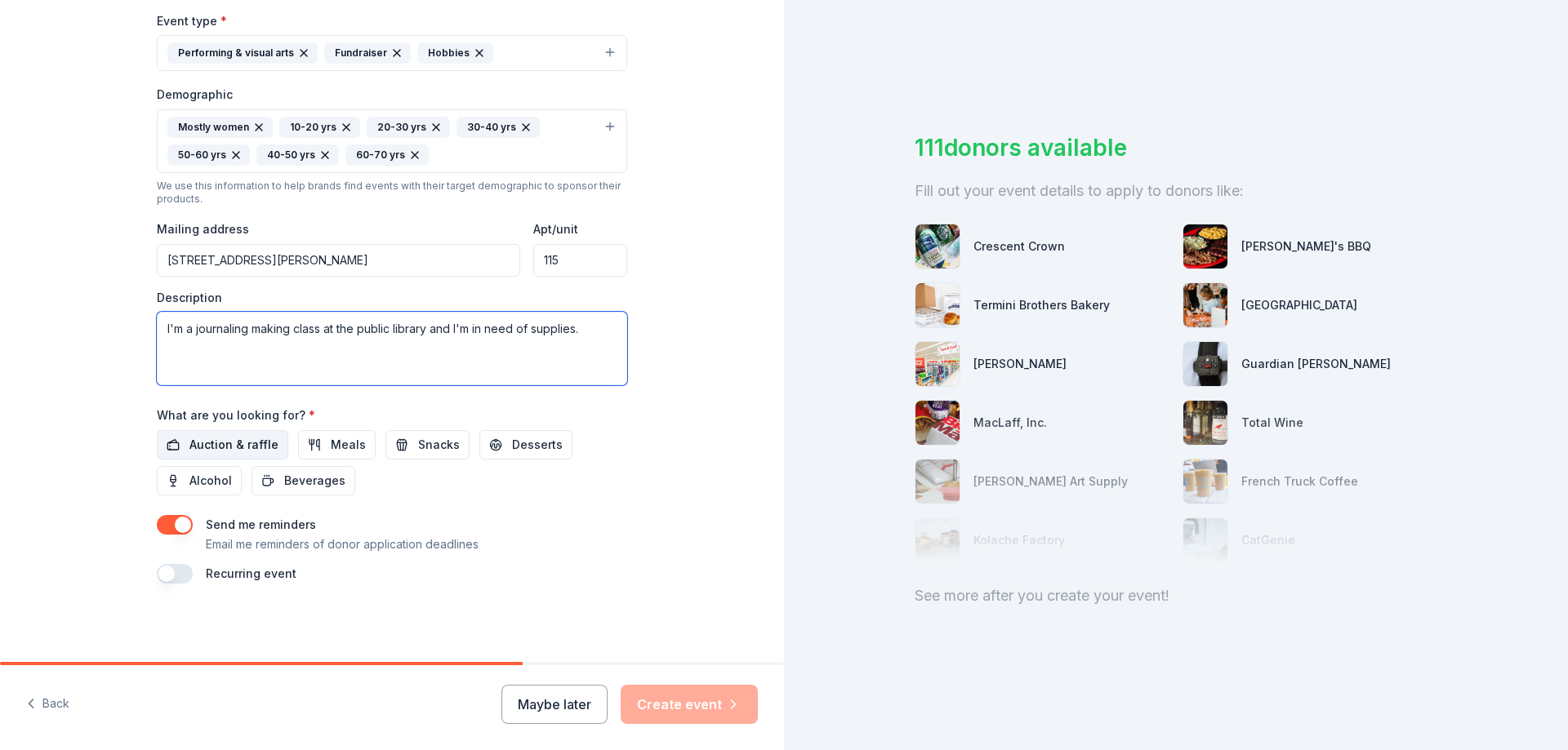
type textarea "I'm a journaling making class at the public library and I'm in need of supplies."
click at [236, 440] on span "Auction & raffle" at bounding box center [234, 445] width 89 height 19
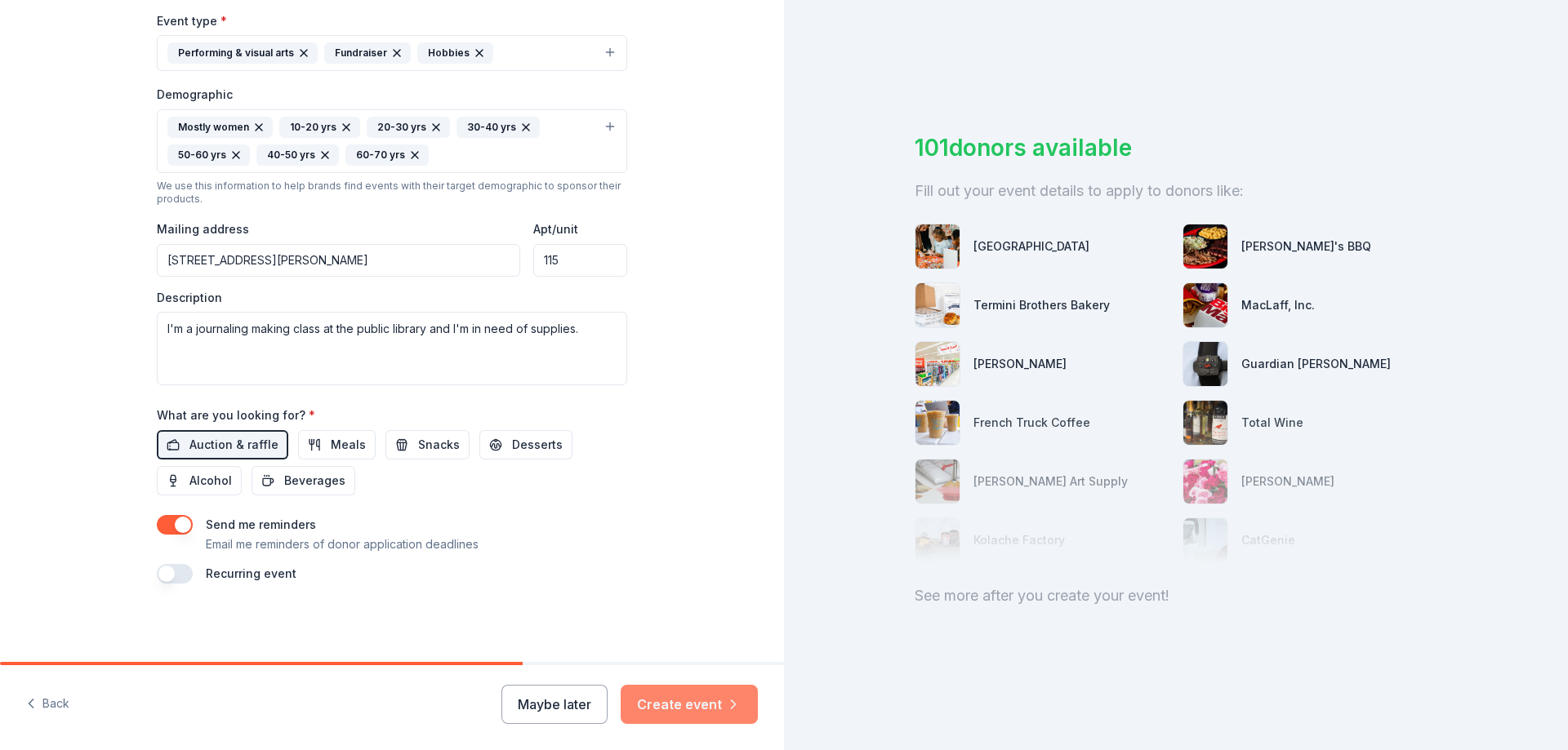
click at [709, 709] on button "Create event" at bounding box center [688, 704] width 137 height 39
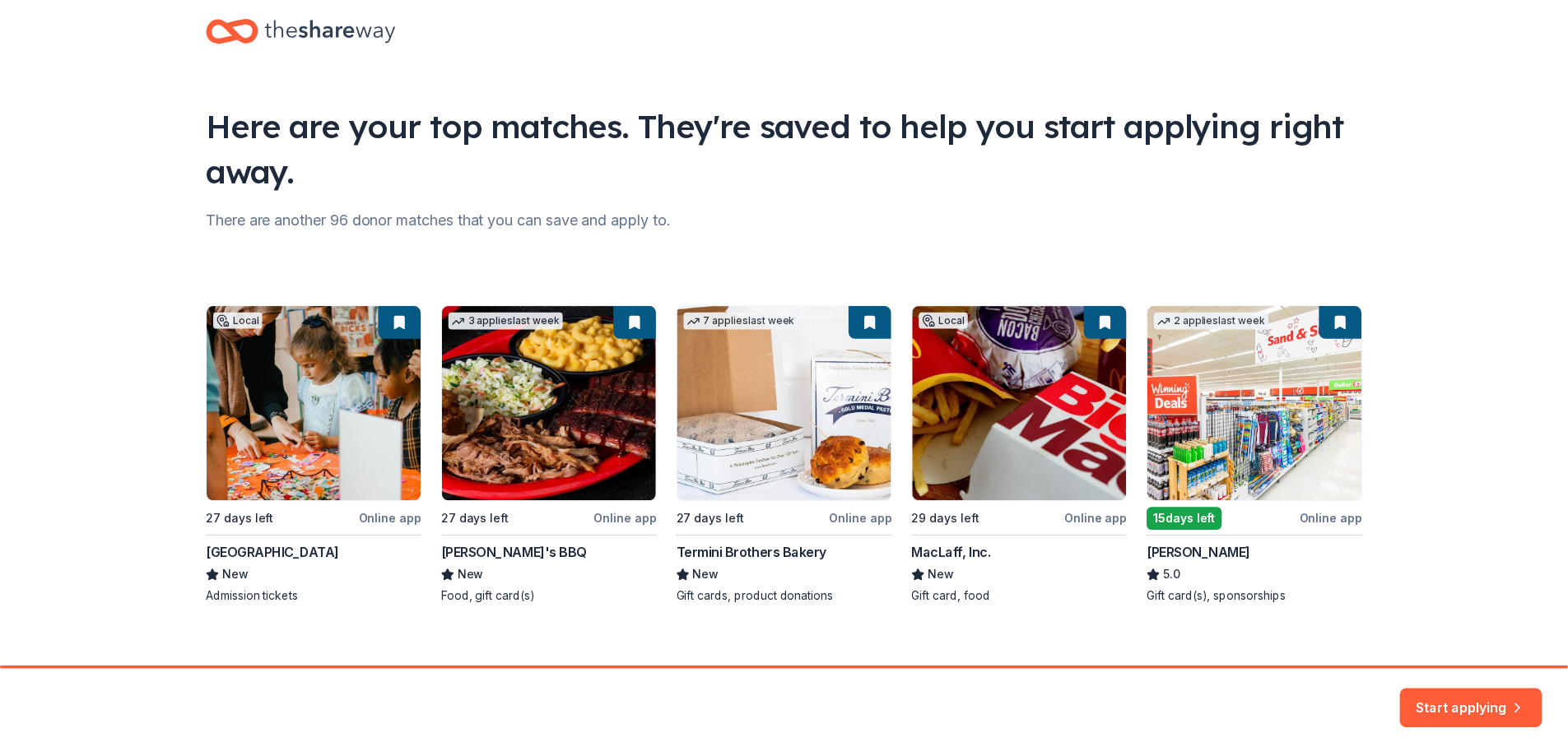
scroll to position [47, 0]
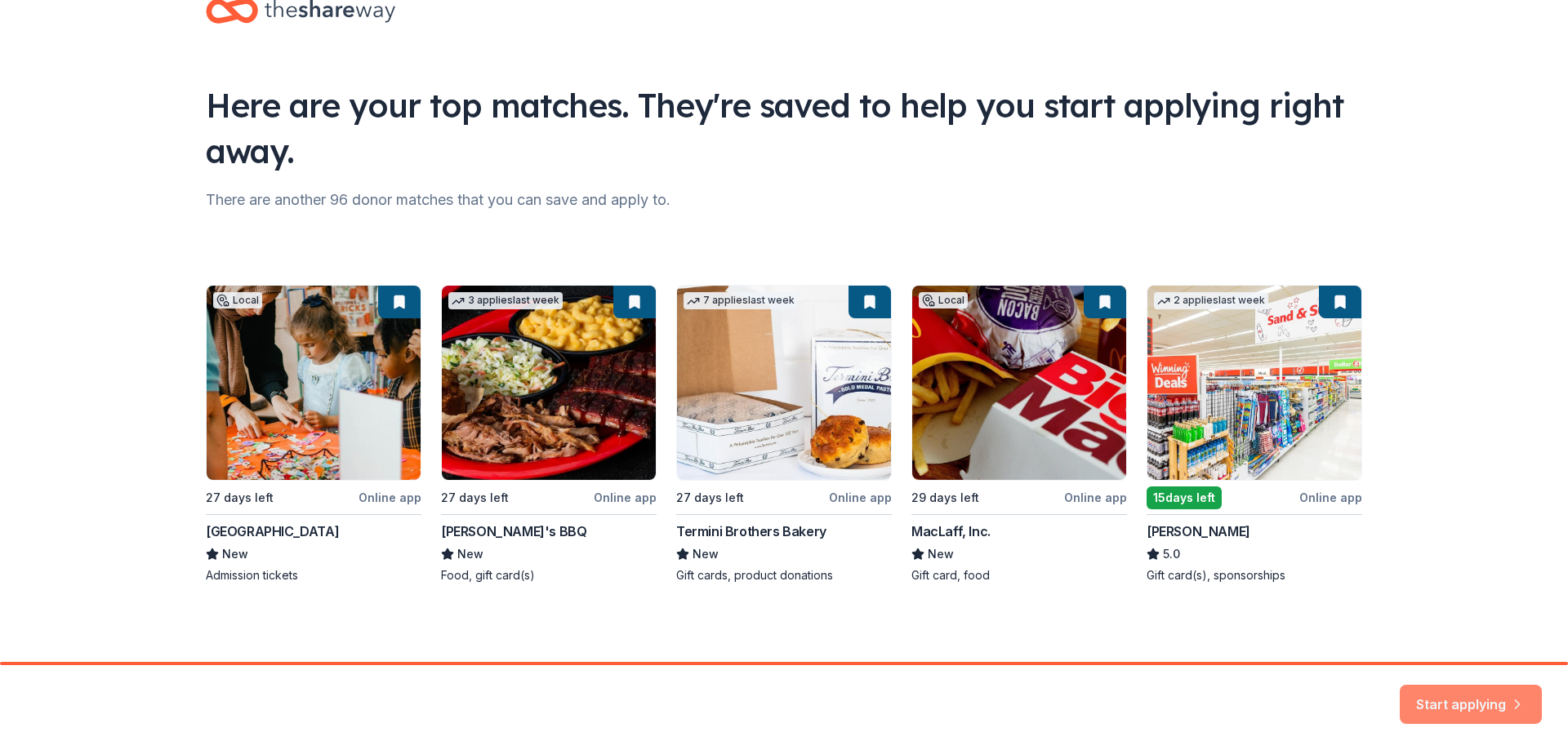
click at [1498, 705] on button "Start applying" at bounding box center [1471, 700] width 142 height 39
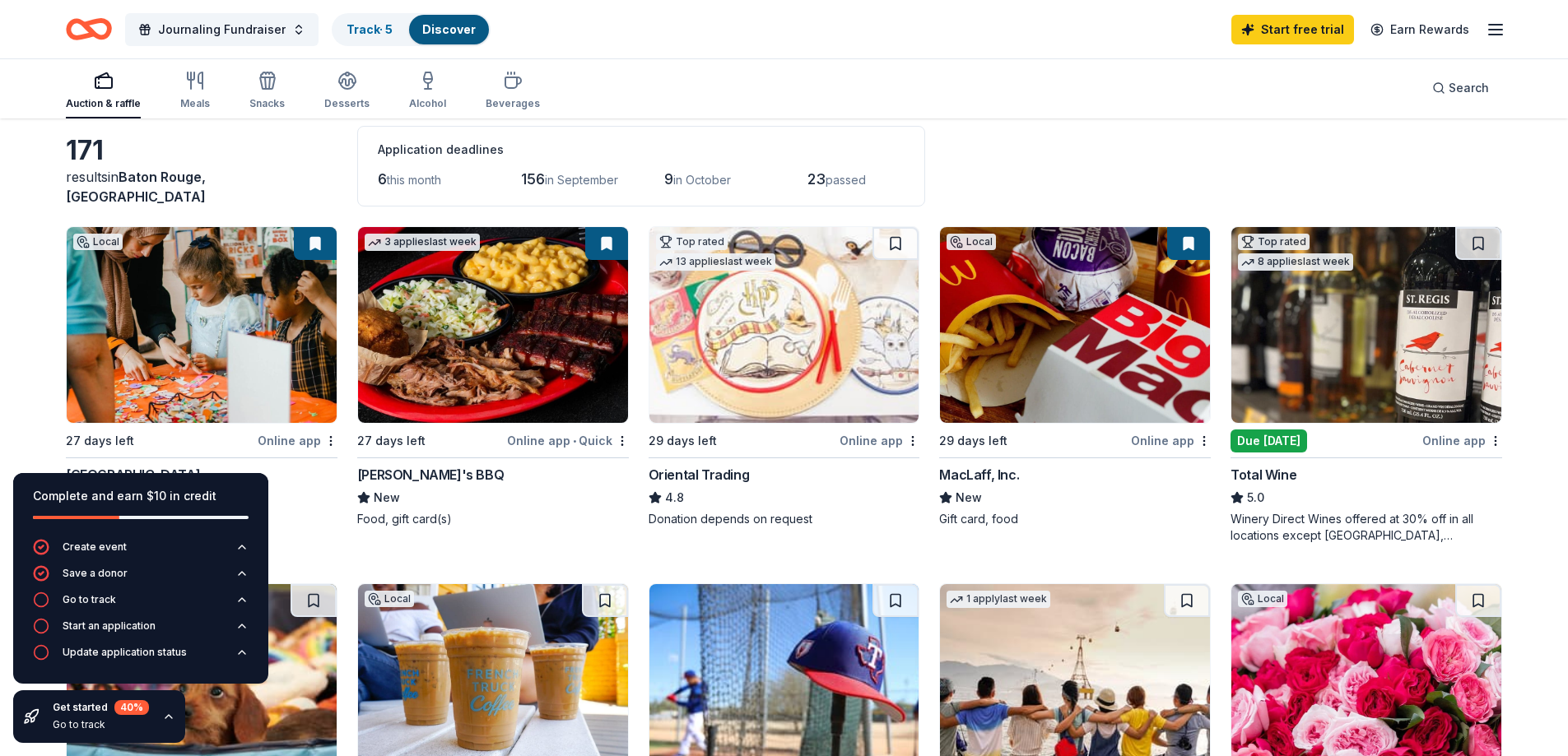
scroll to position [71, 0]
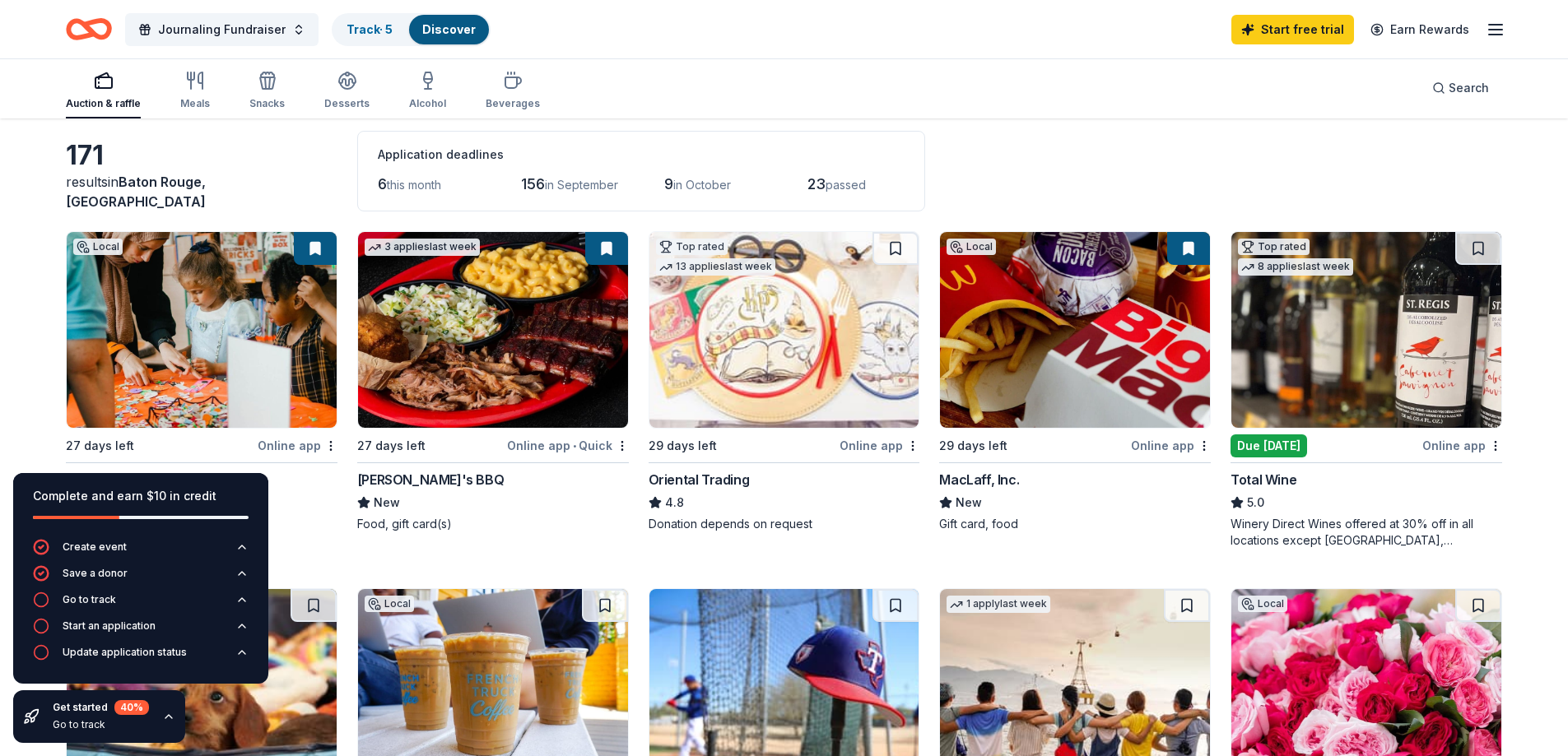
click at [747, 370] on img at bounding box center [784, 329] width 270 height 195
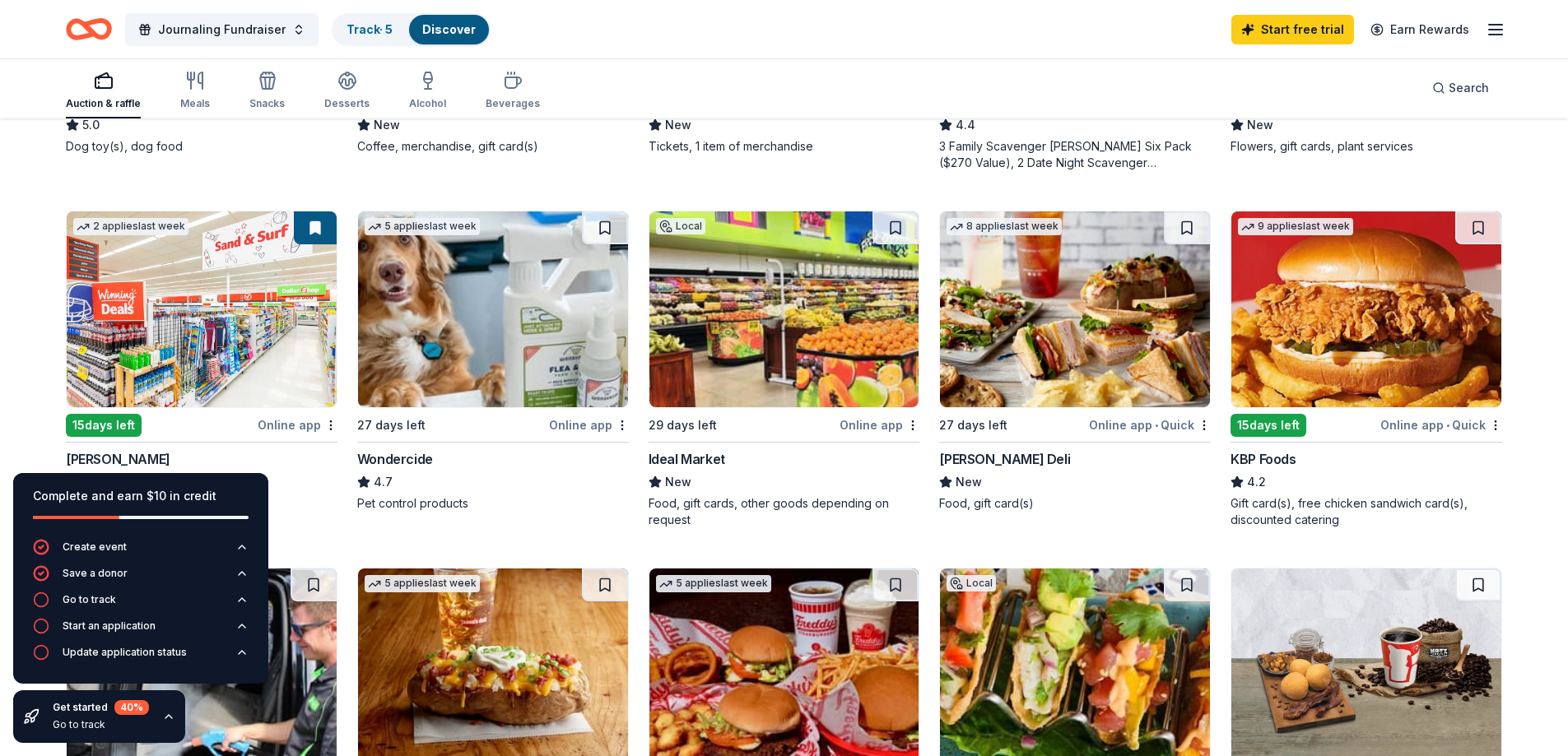
scroll to position [812, 0]
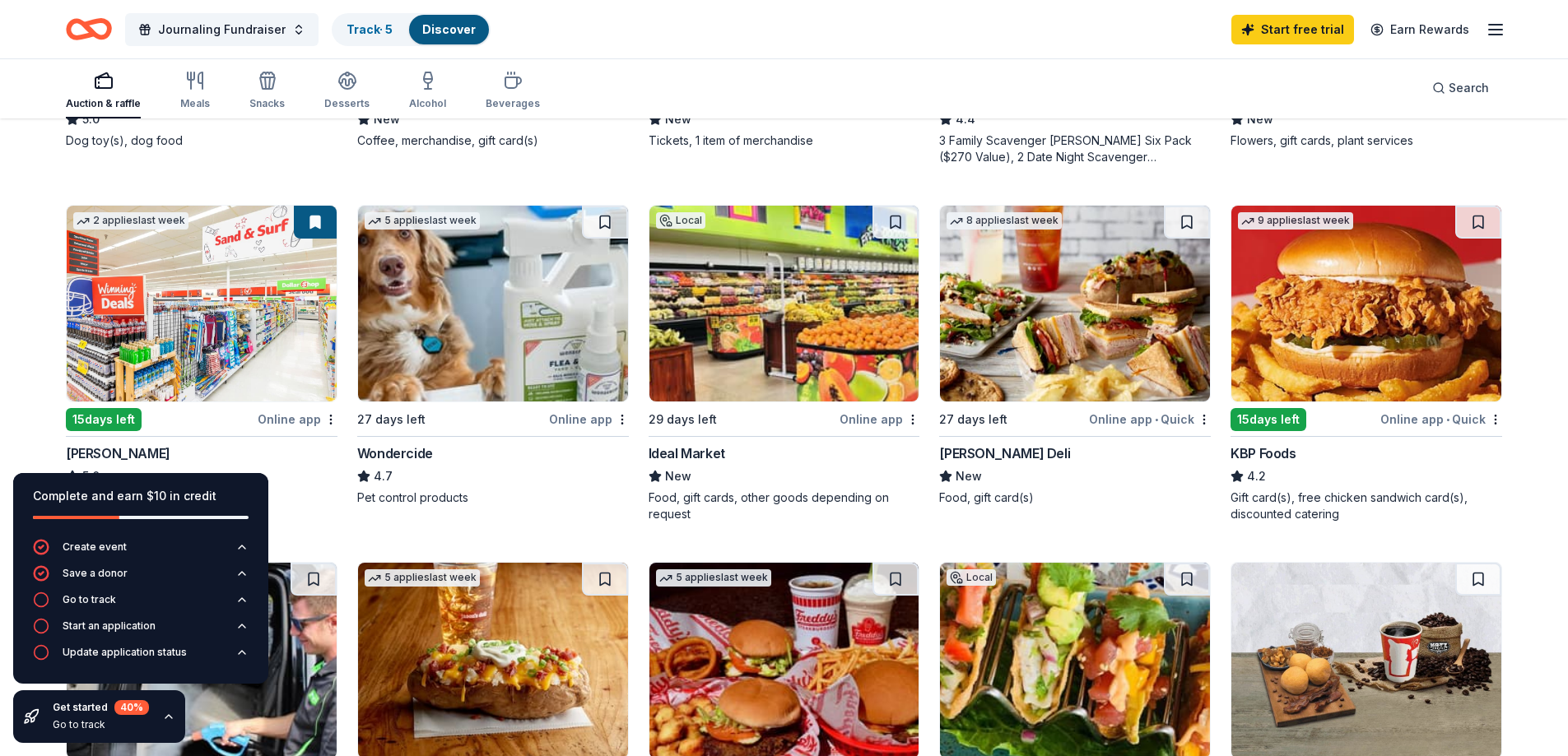
click at [234, 340] on img at bounding box center [202, 303] width 270 height 195
click at [515, 98] on div "Beverages" at bounding box center [513, 104] width 54 height 13
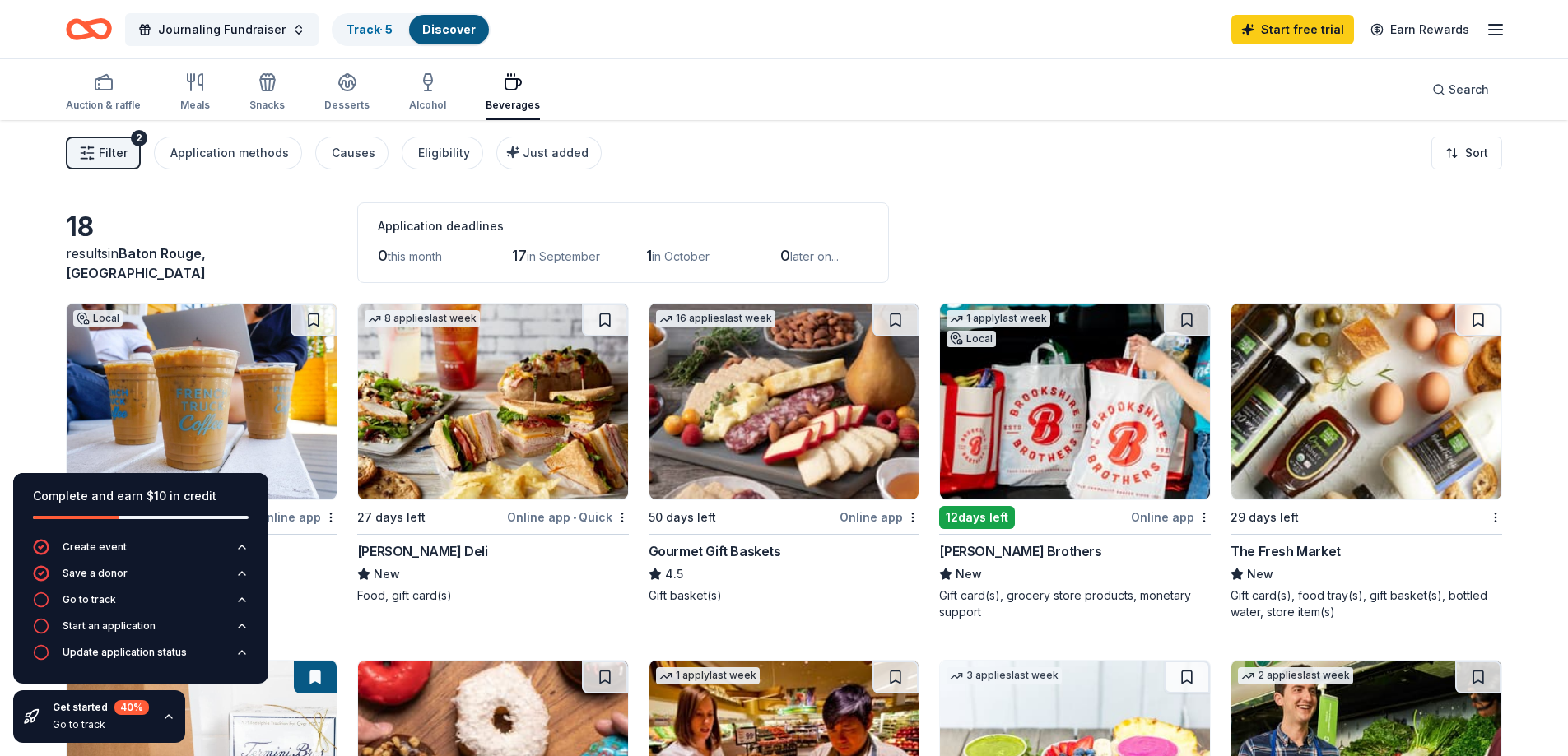
click at [451, 98] on div "Auction & raffle Meals Snacks Desserts Alcohol Beverages" at bounding box center [303, 93] width 474 height 54
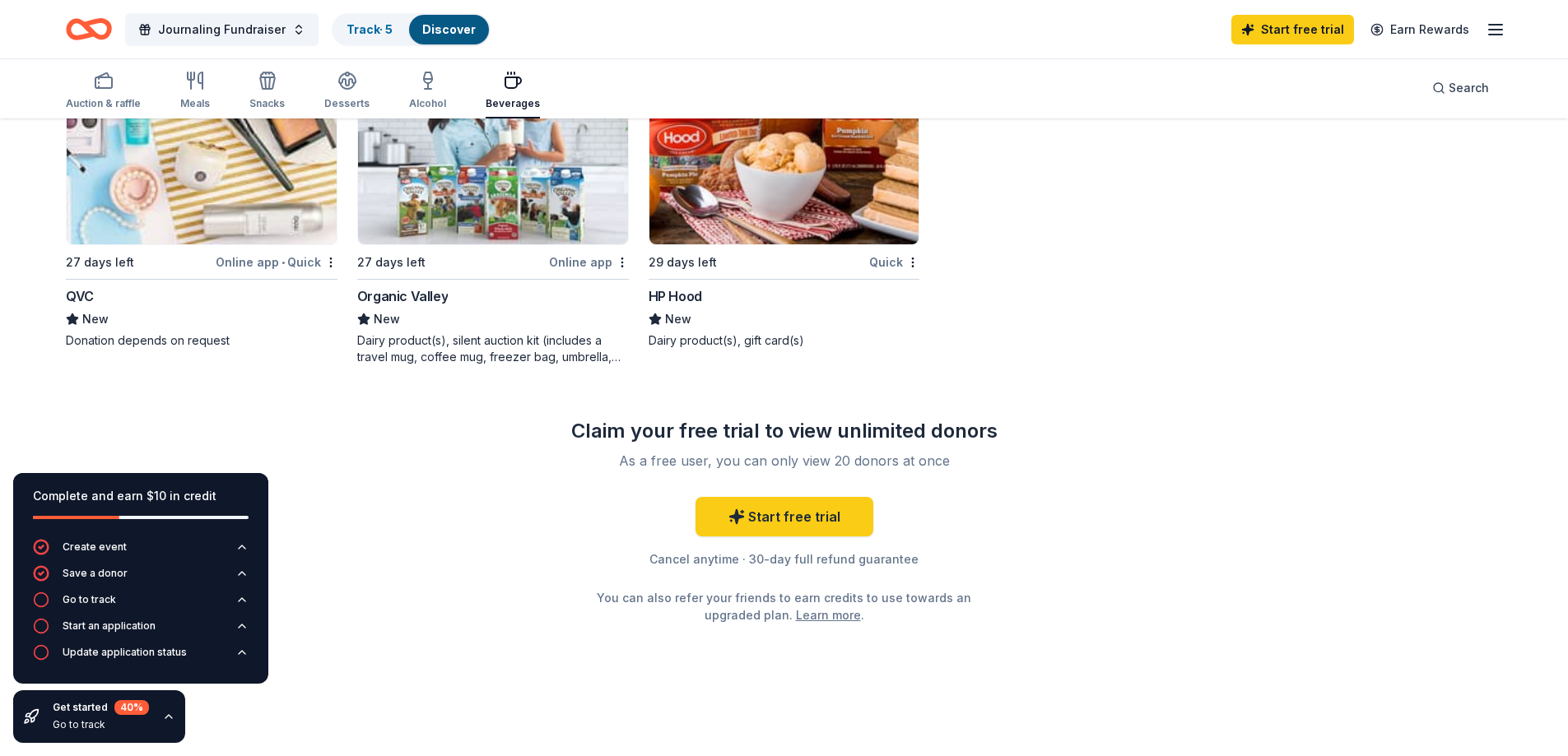
scroll to position [1332, 0]
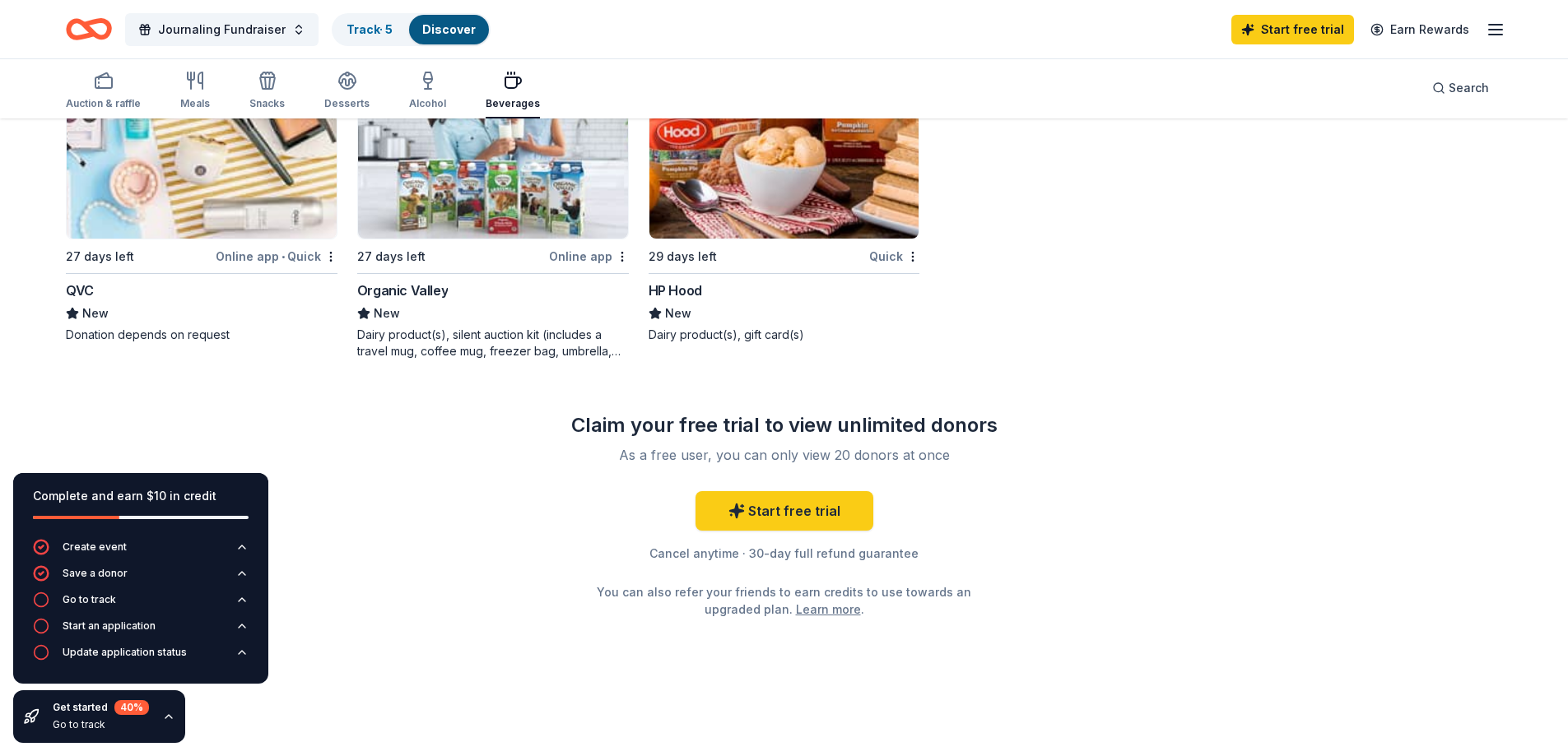
click at [236, 199] on img at bounding box center [202, 140] width 270 height 195
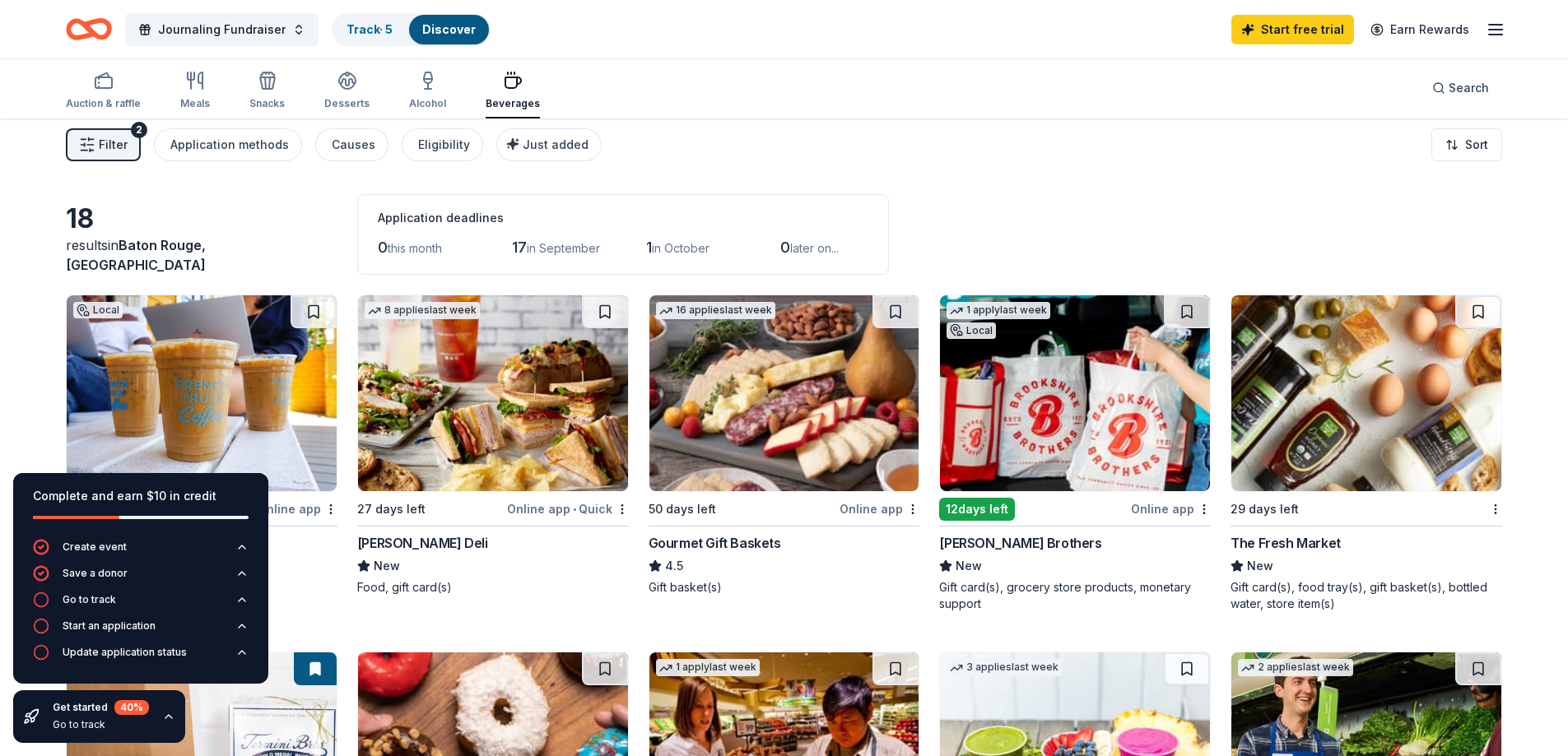
scroll to position [0, 0]
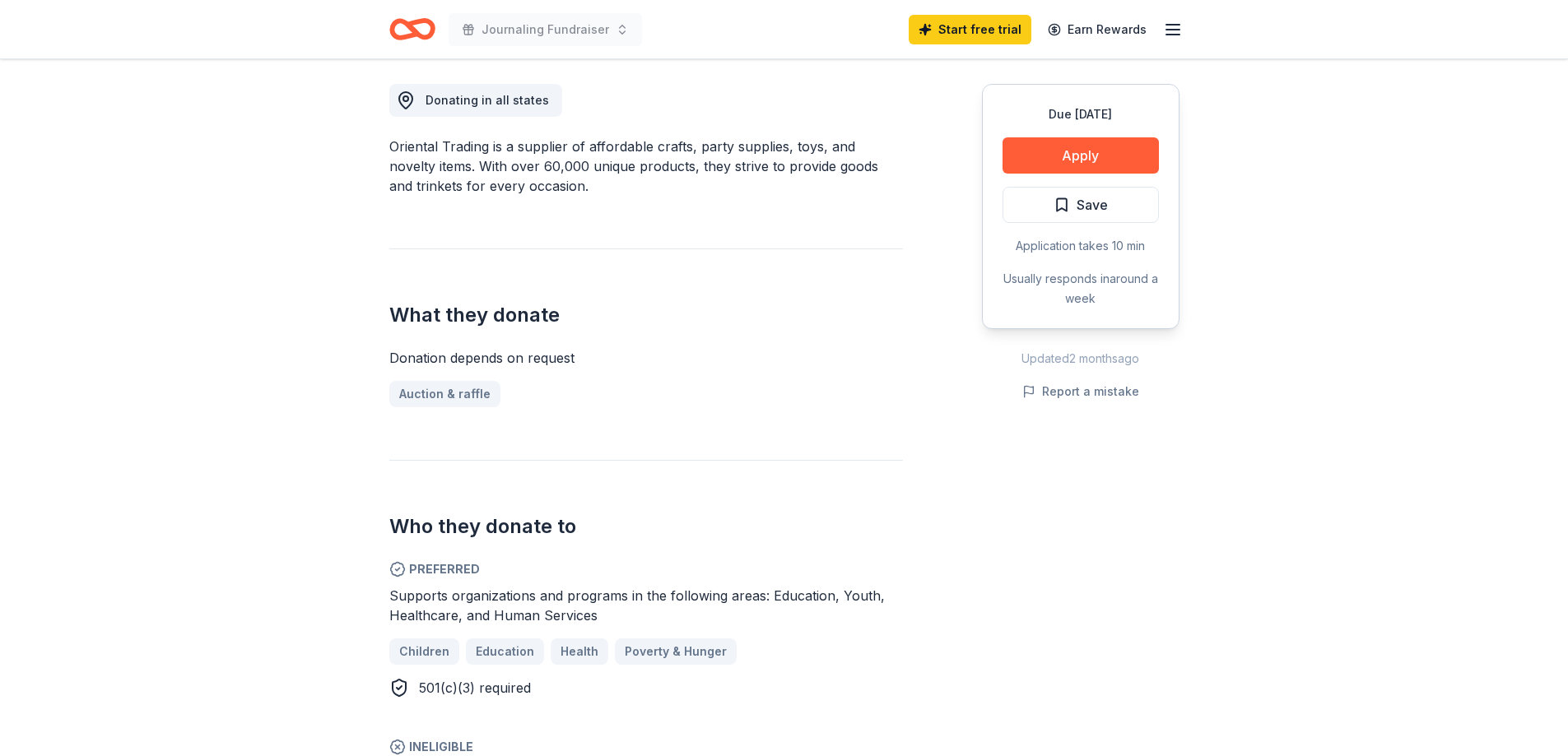
scroll to position [246, 0]
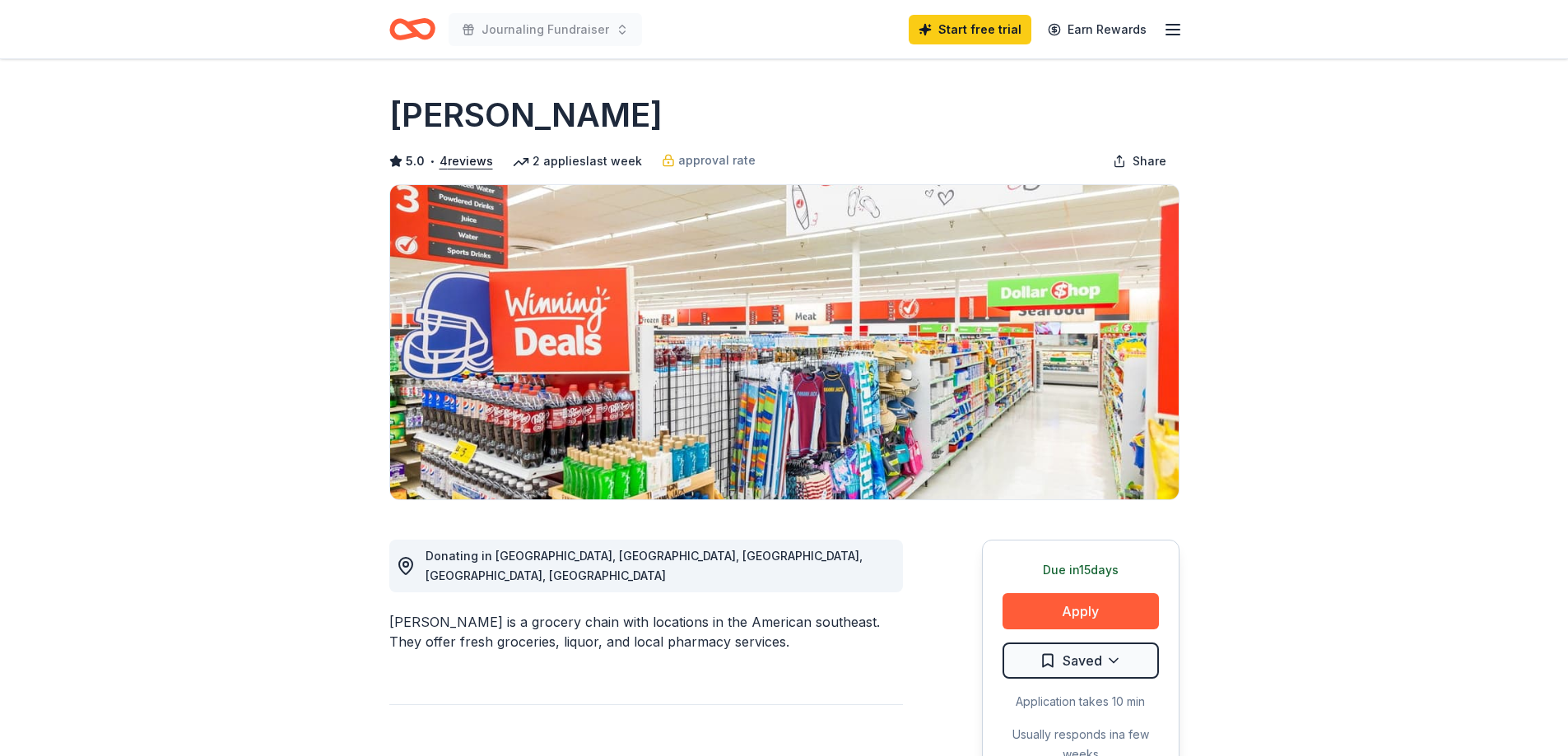
click at [1167, 22] on icon "button" at bounding box center [1172, 29] width 20 height 20
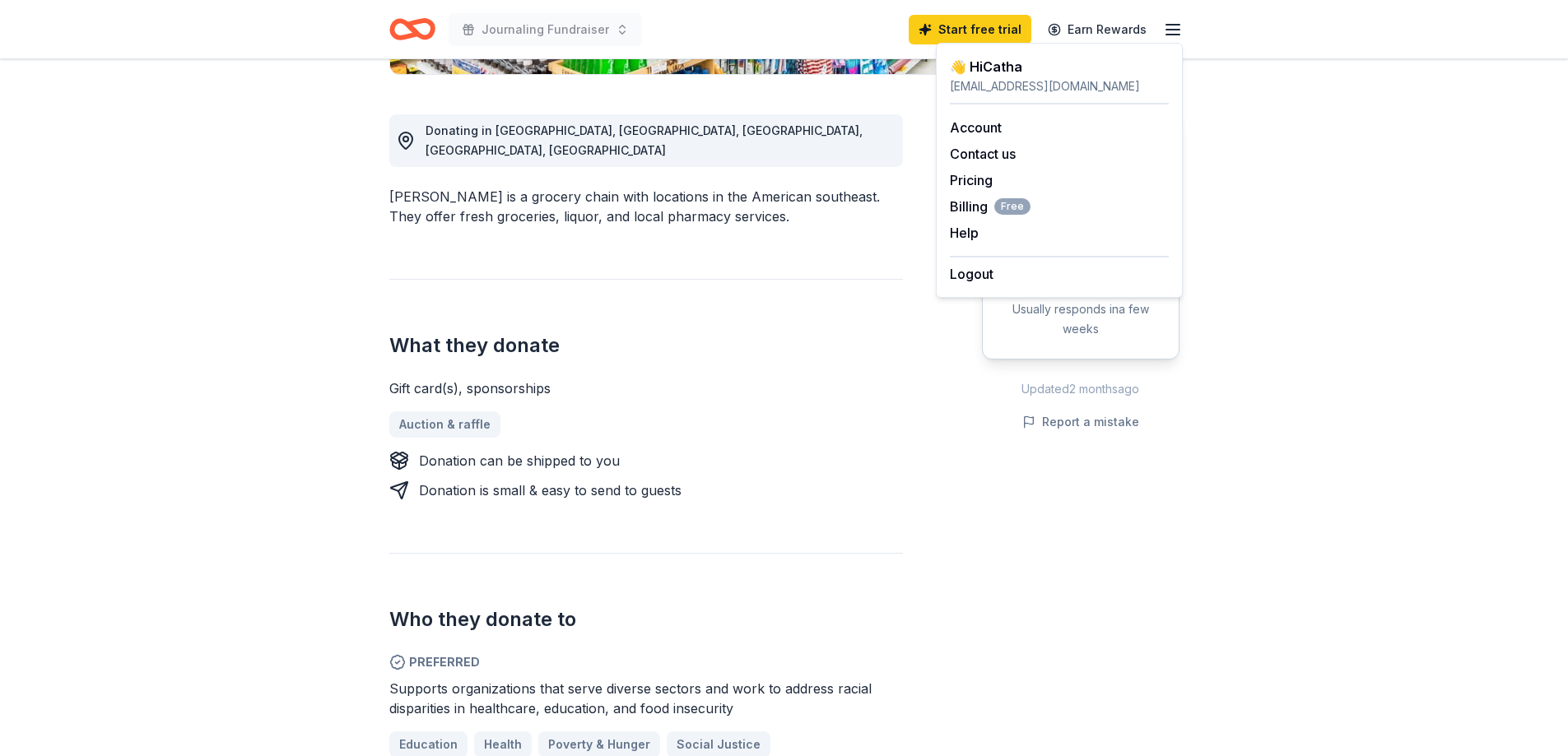
scroll to position [329, 0]
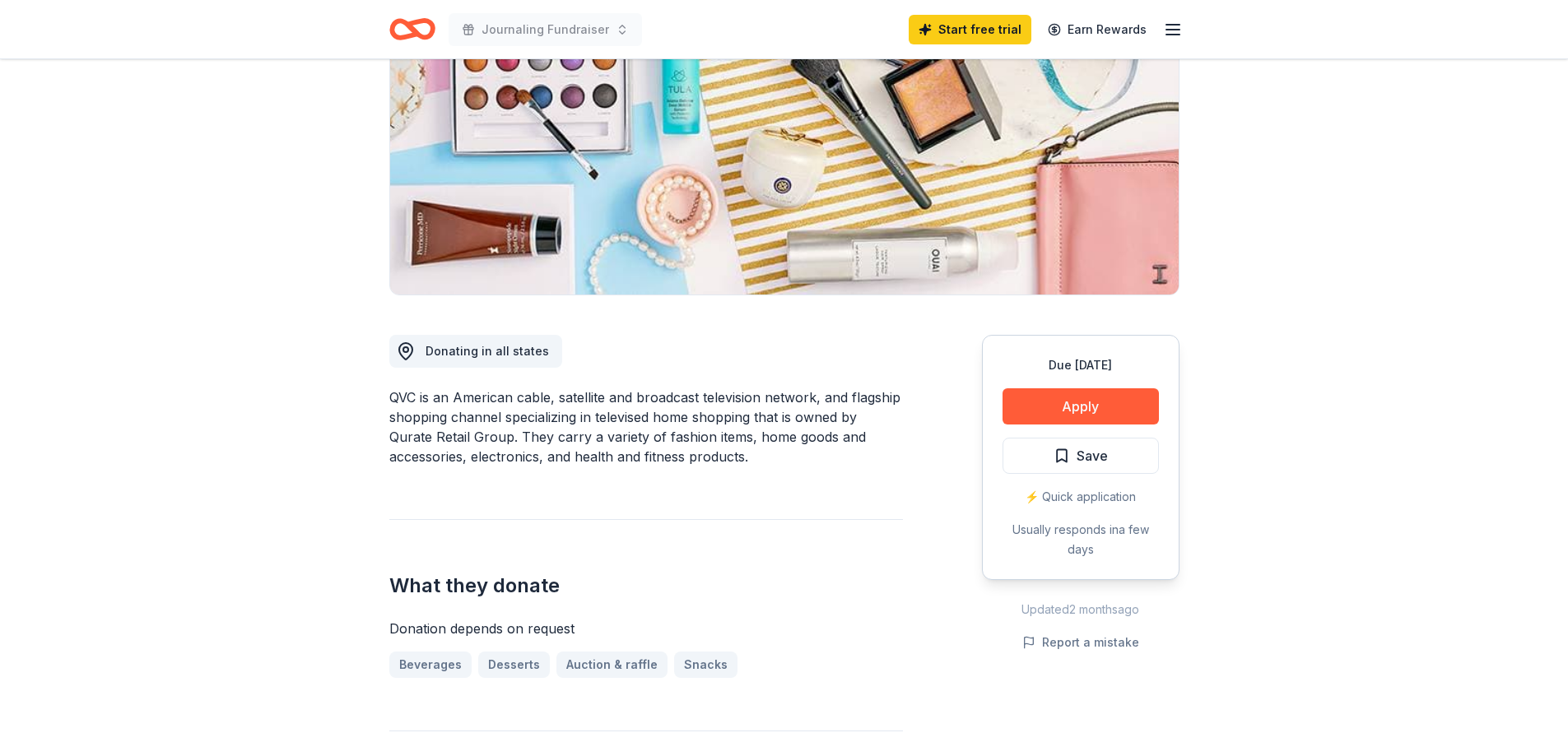
scroll to position [82, 0]
